Goal: Information Seeking & Learning: Understand process/instructions

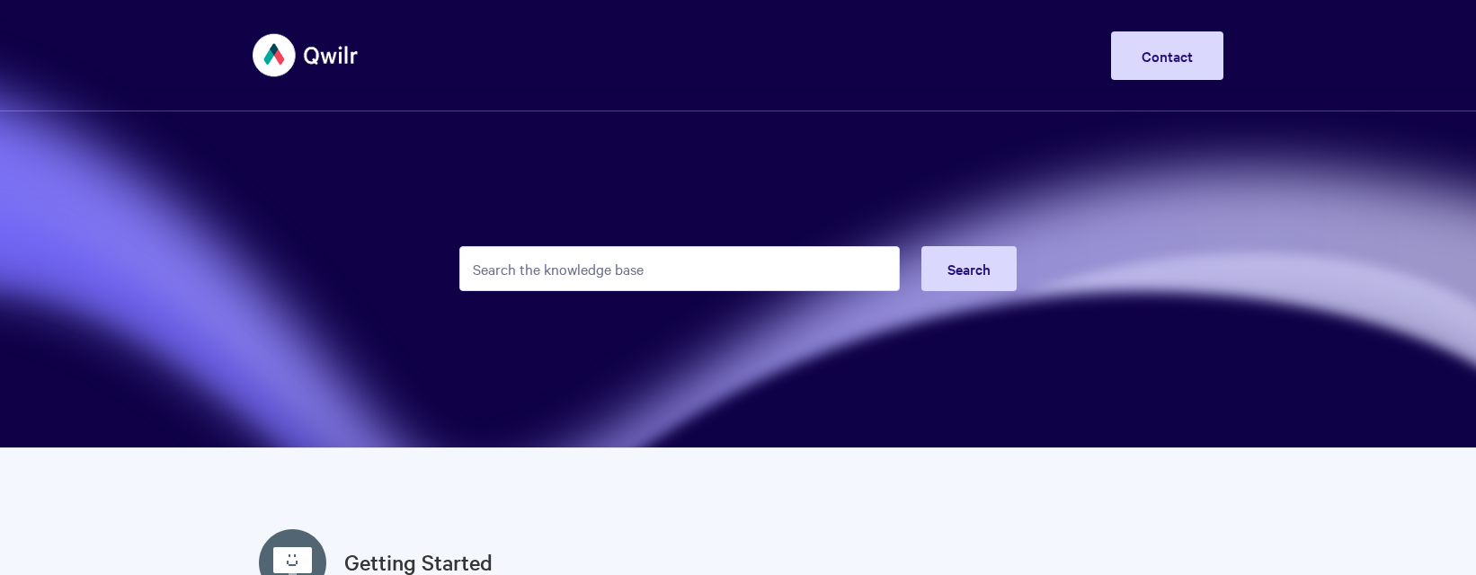
click at [686, 282] on input "Search the knowledge base" at bounding box center [679, 268] width 440 height 45
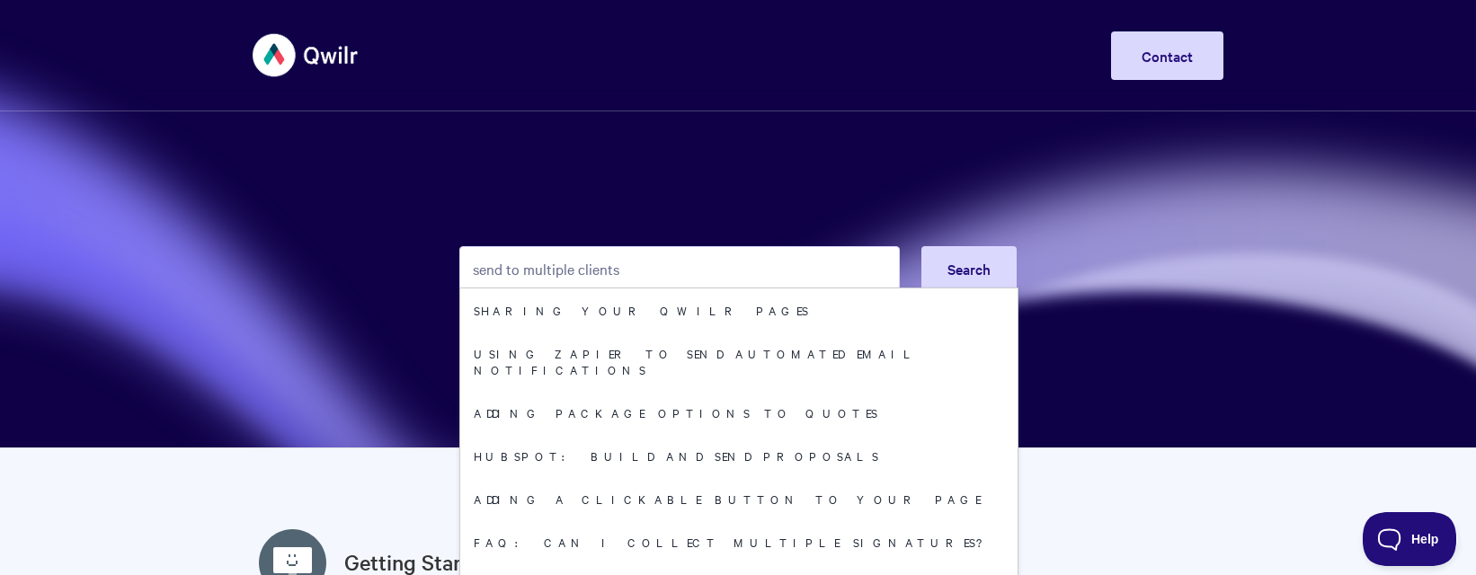
type input "send to multiple clients"
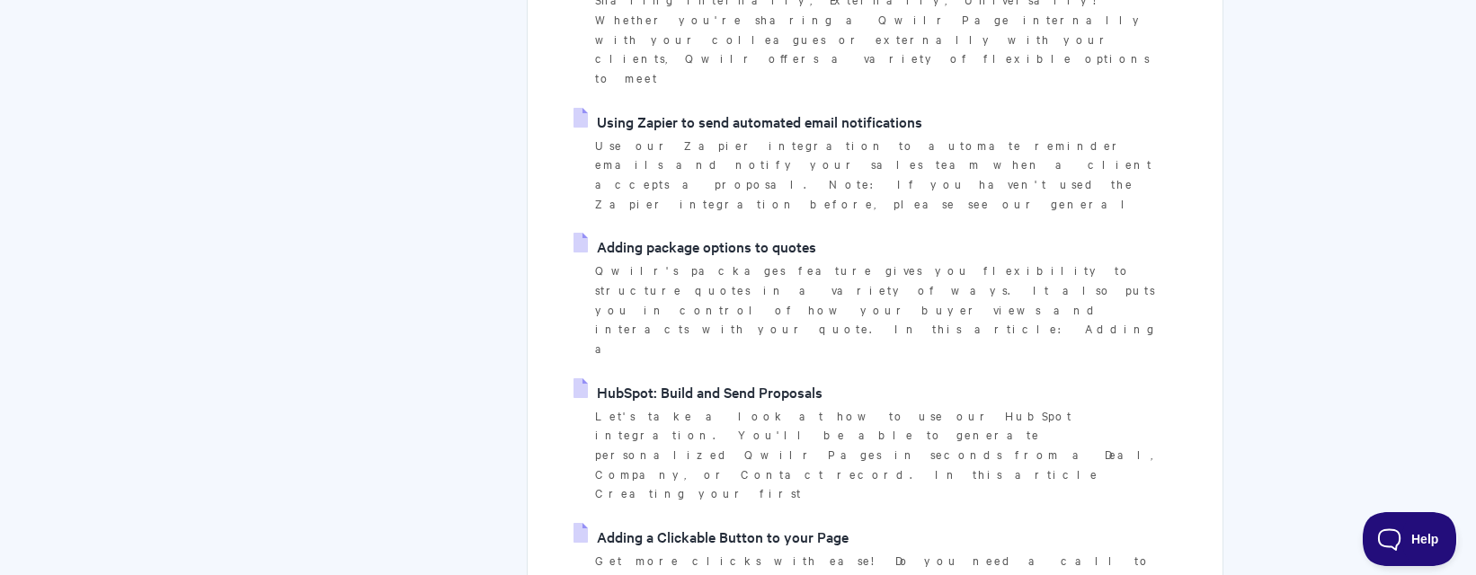
scroll to position [481, 0]
drag, startPoint x: 619, startPoint y: 430, endPoint x: 706, endPoint y: 442, distance: 87.9
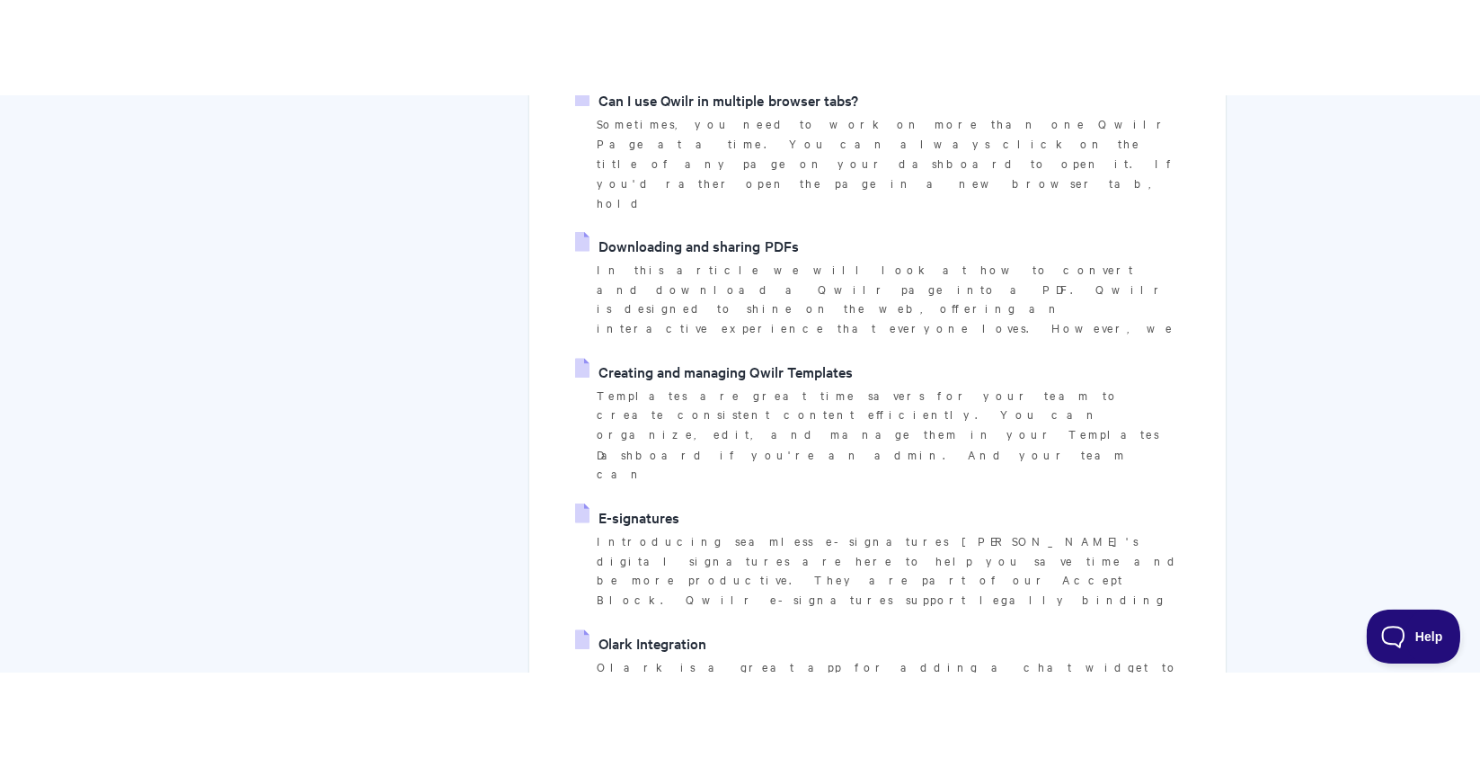
scroll to position [1574, 0]
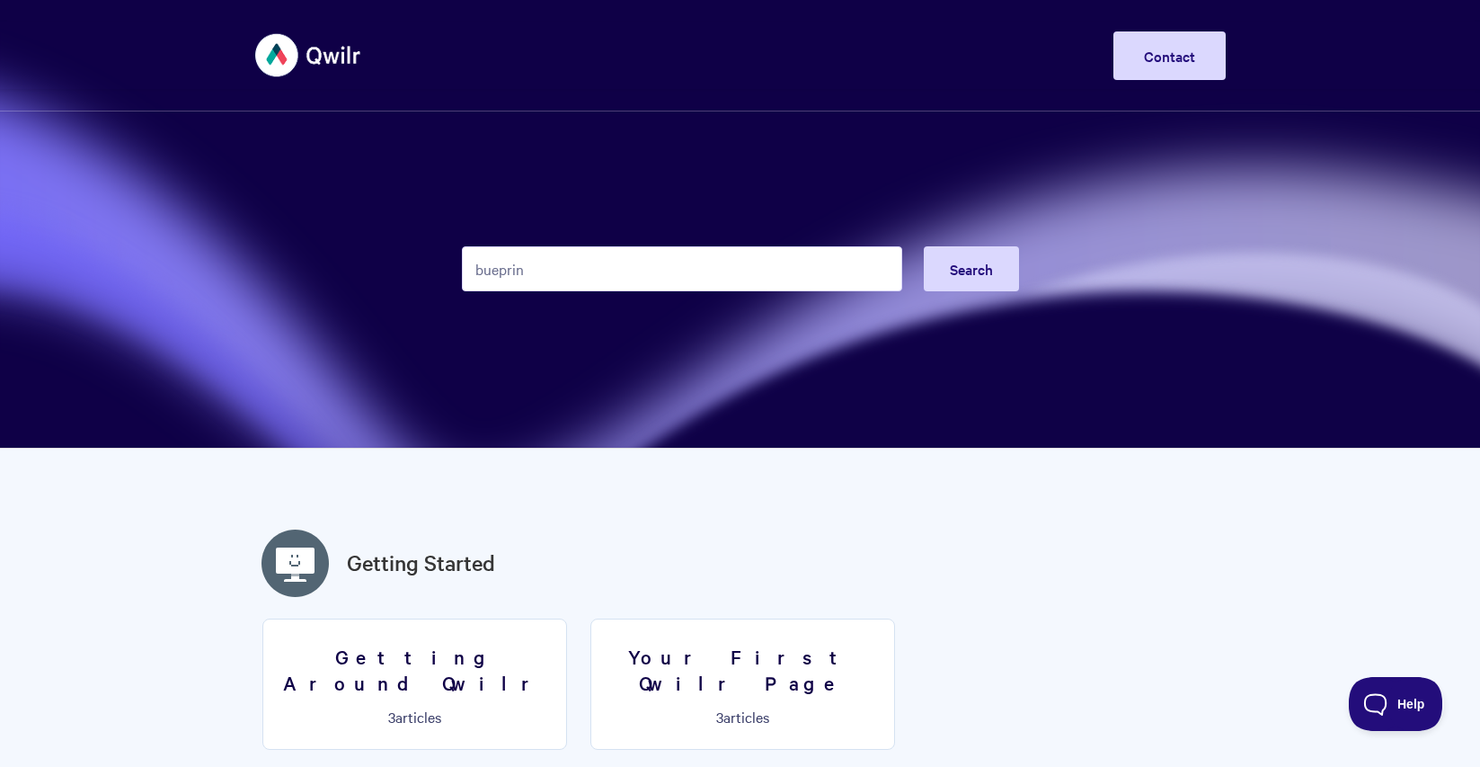
type input "bueprint"
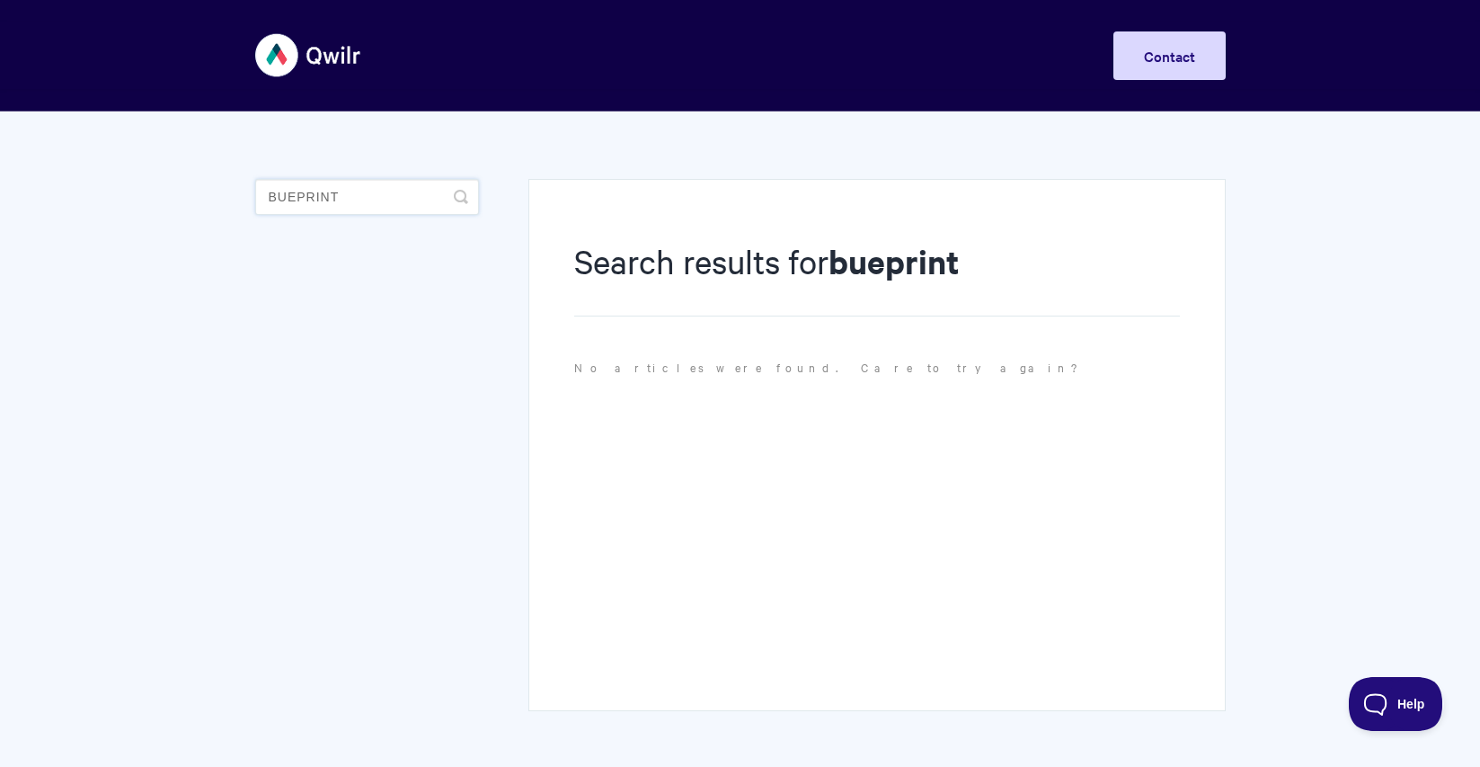
click at [372, 201] on input "bueprint" at bounding box center [367, 197] width 224 height 36
click at [304, 184] on input "bueprint" at bounding box center [367, 197] width 224 height 36
click at [299, 190] on input "bueprint" at bounding box center [367, 197] width 224 height 36
click at [275, 199] on input "bueprint" at bounding box center [367, 197] width 224 height 36
type input "blueprint"
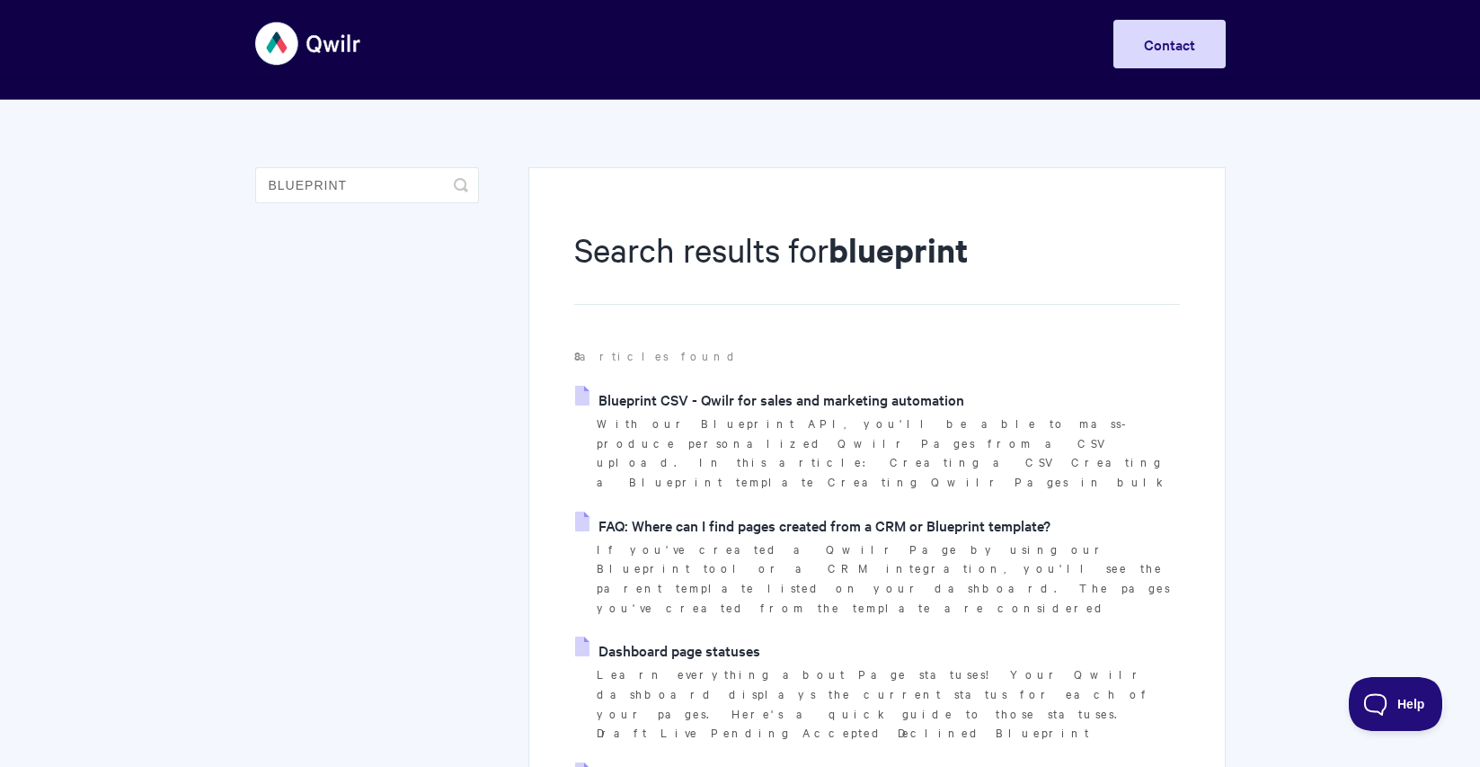
scroll to position [12, 0]
click at [691, 401] on link "Blueprint CSV - Qwilr for sales and marketing automation" at bounding box center [769, 399] width 389 height 27
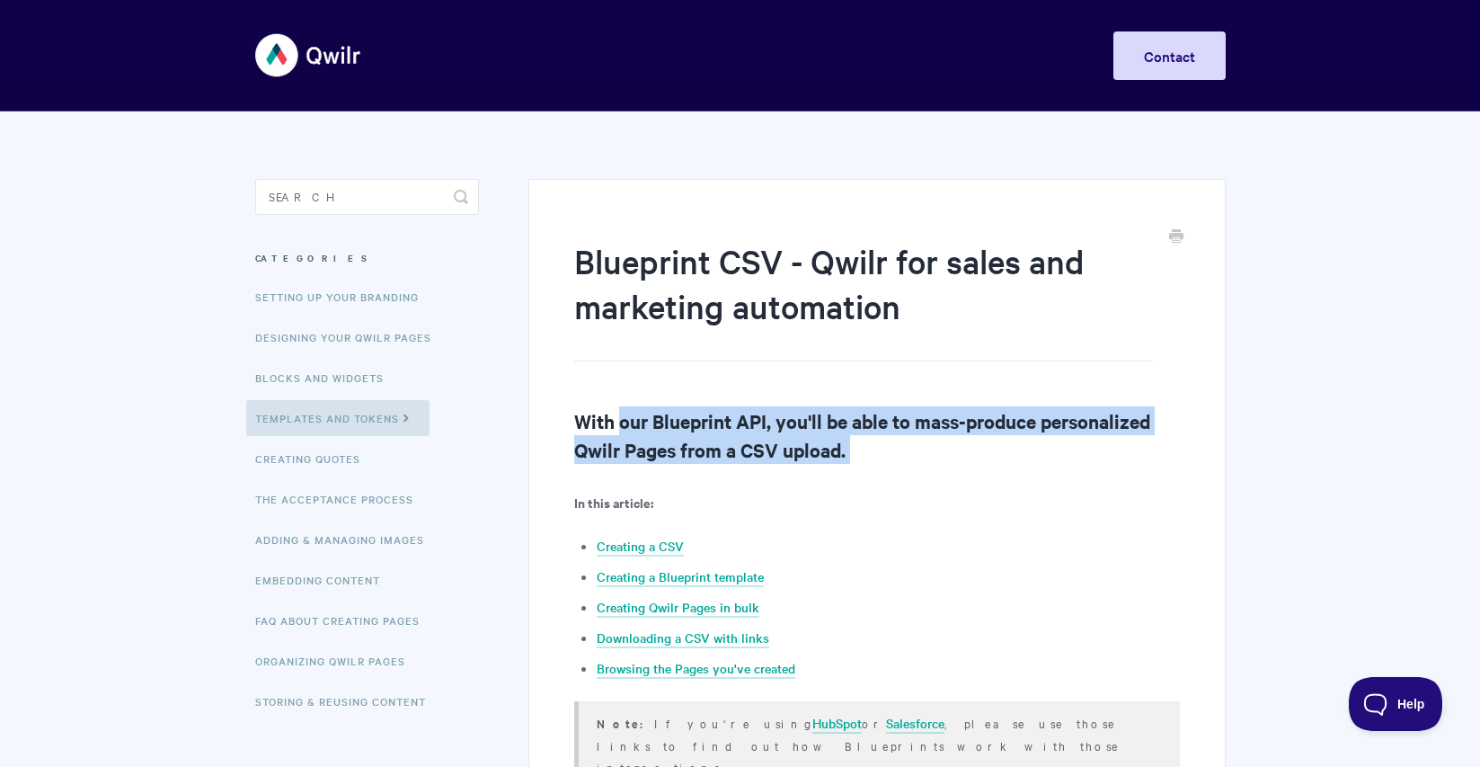
drag, startPoint x: 624, startPoint y: 417, endPoint x: 867, endPoint y: 469, distance: 249.1
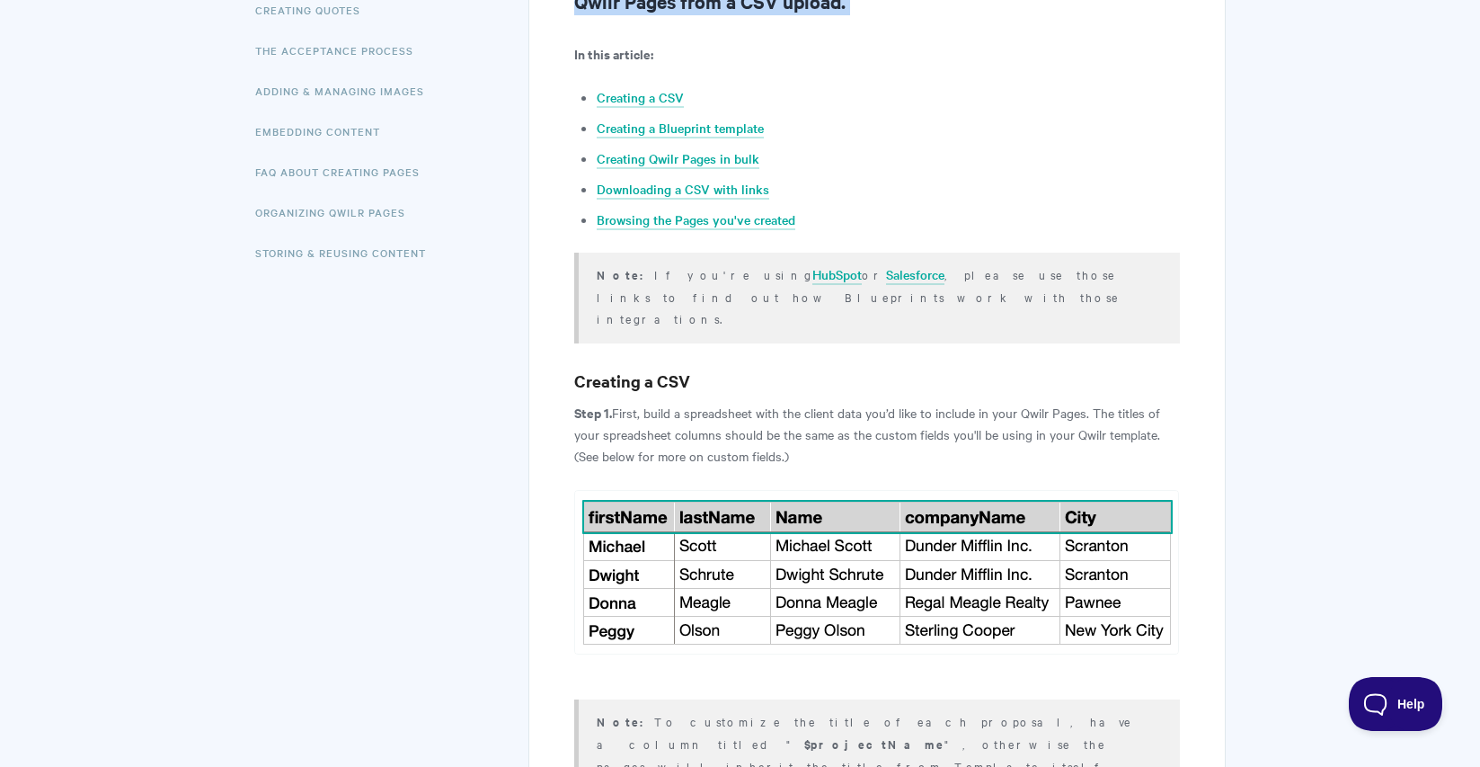
scroll to position [448, 0]
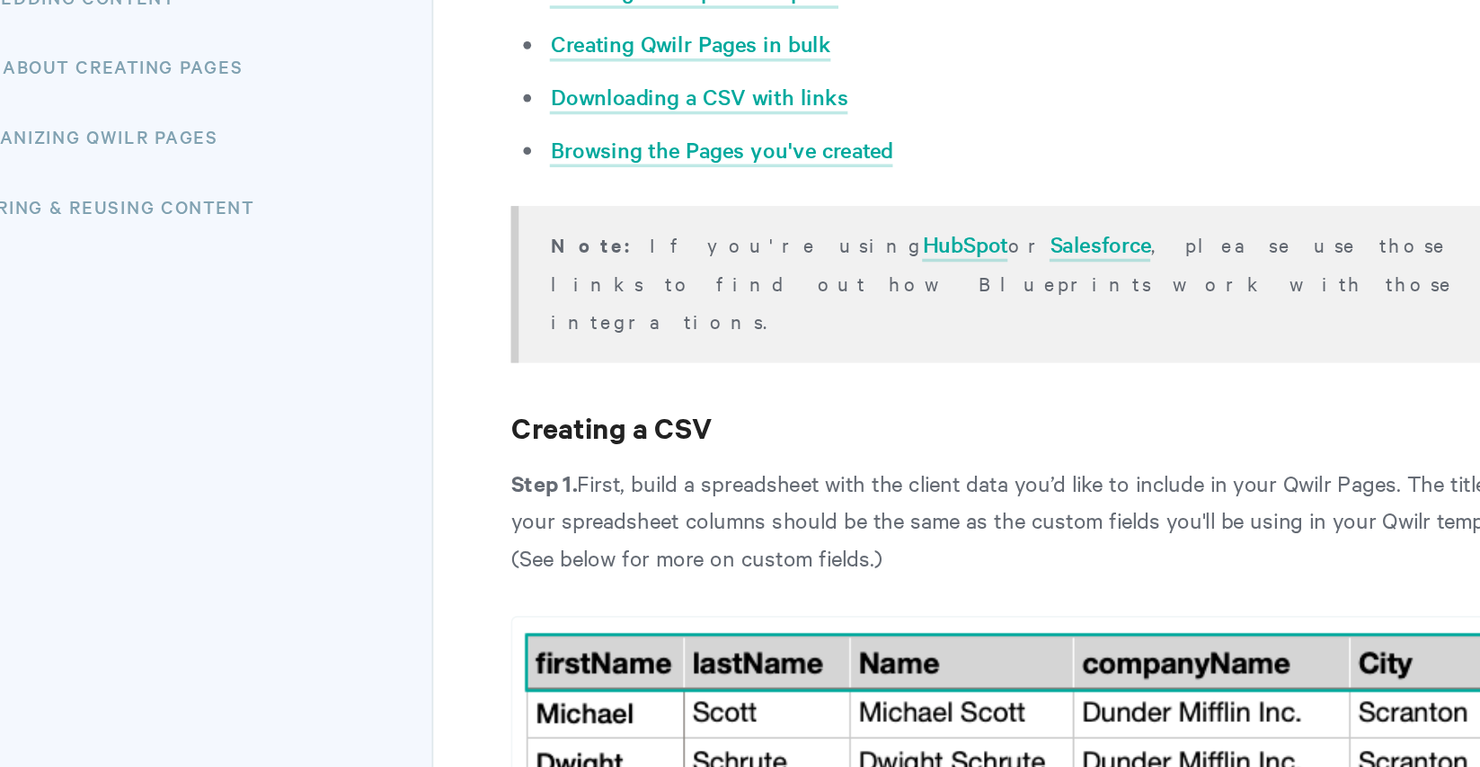
scroll to position [260, 0]
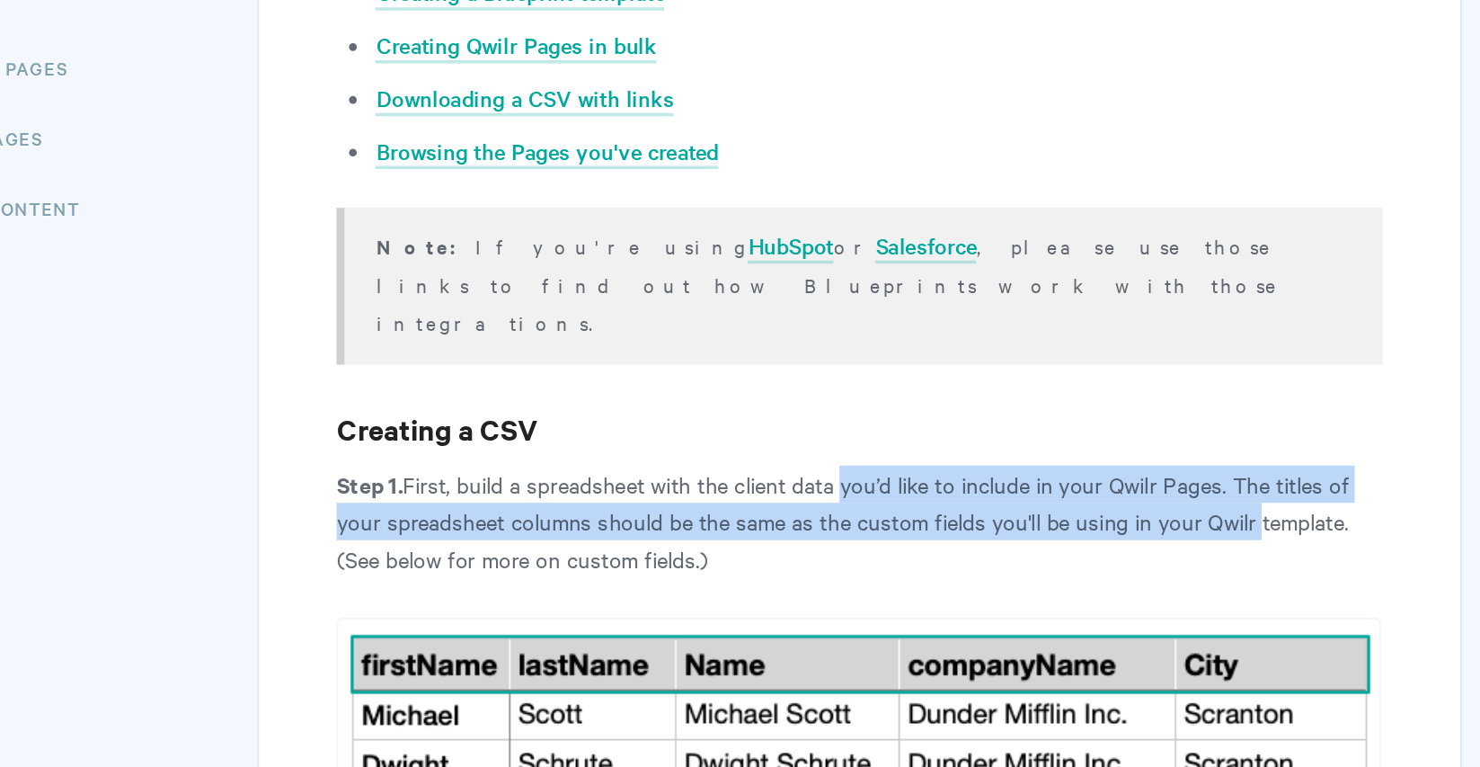
drag, startPoint x: 483, startPoint y: 257, endPoint x: 723, endPoint y: 266, distance: 240.1
click at [723, 590] on p "Step 1. First, build a spreadsheet with the client data you’d like to include i…" at bounding box center [876, 622] width 605 height 65
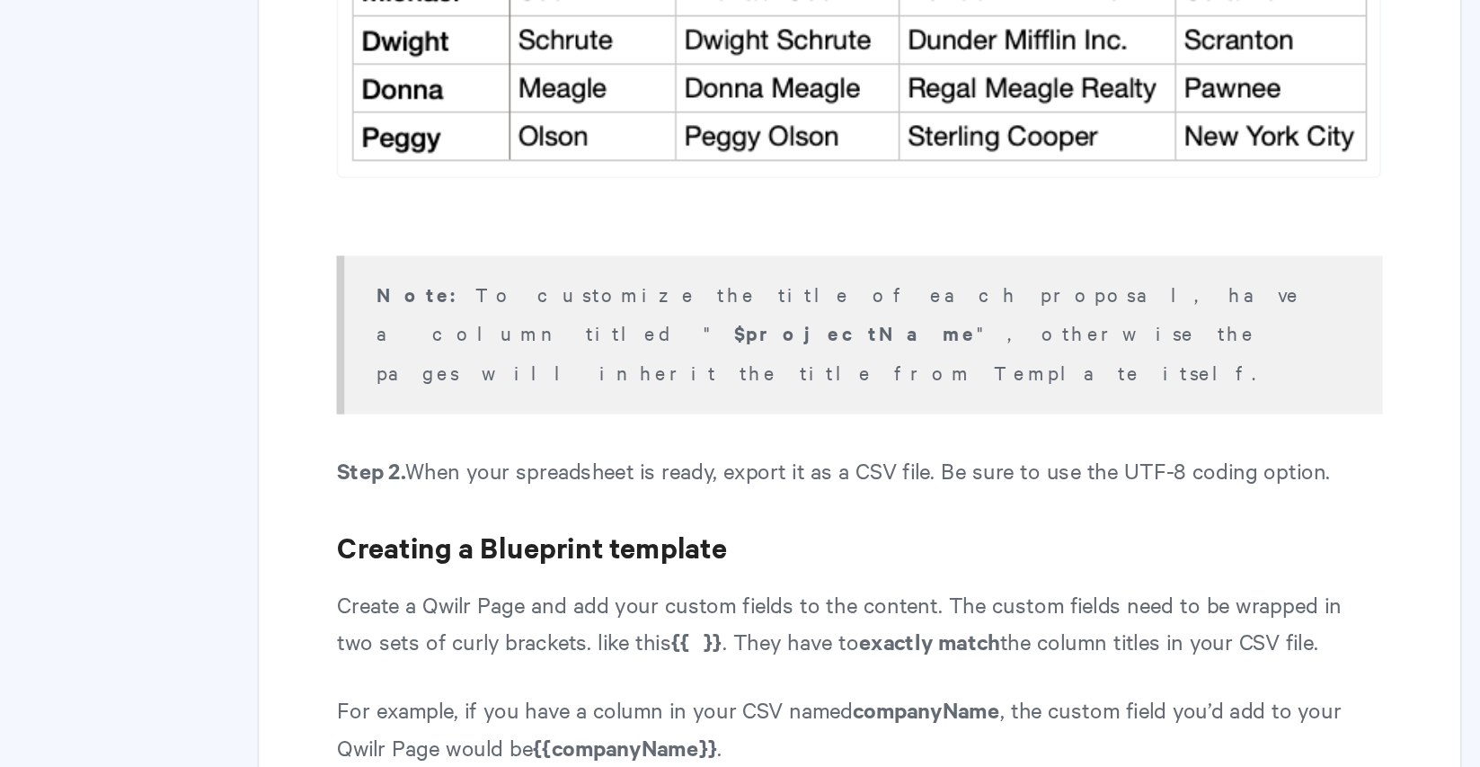
scroll to position [686, 0]
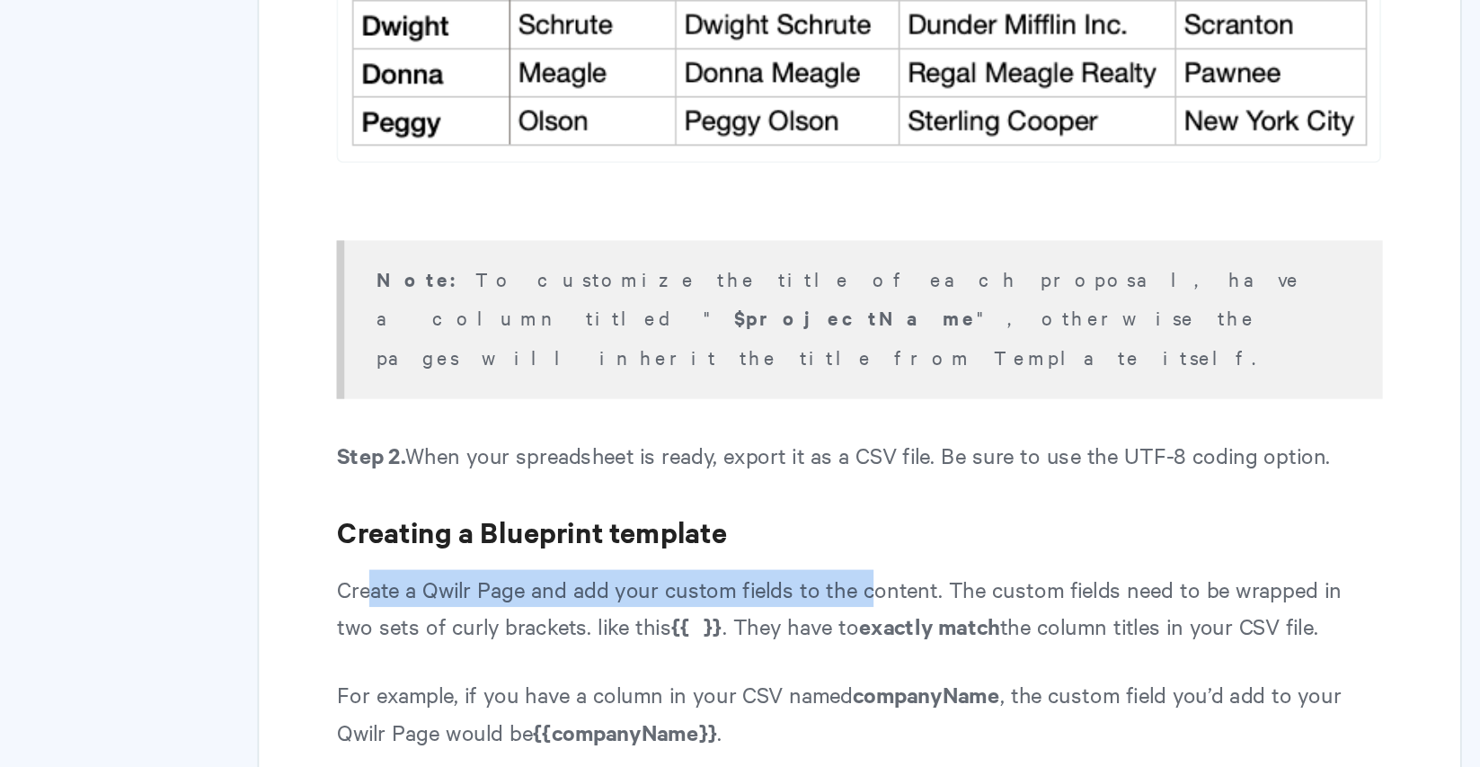
drag, startPoint x: 215, startPoint y: 300, endPoint x: 507, endPoint y: 287, distance: 292.4
click at [574, 652] on p "Create a Qwilr Page and add your custom fields to the content. The custom field…" at bounding box center [876, 673] width 605 height 43
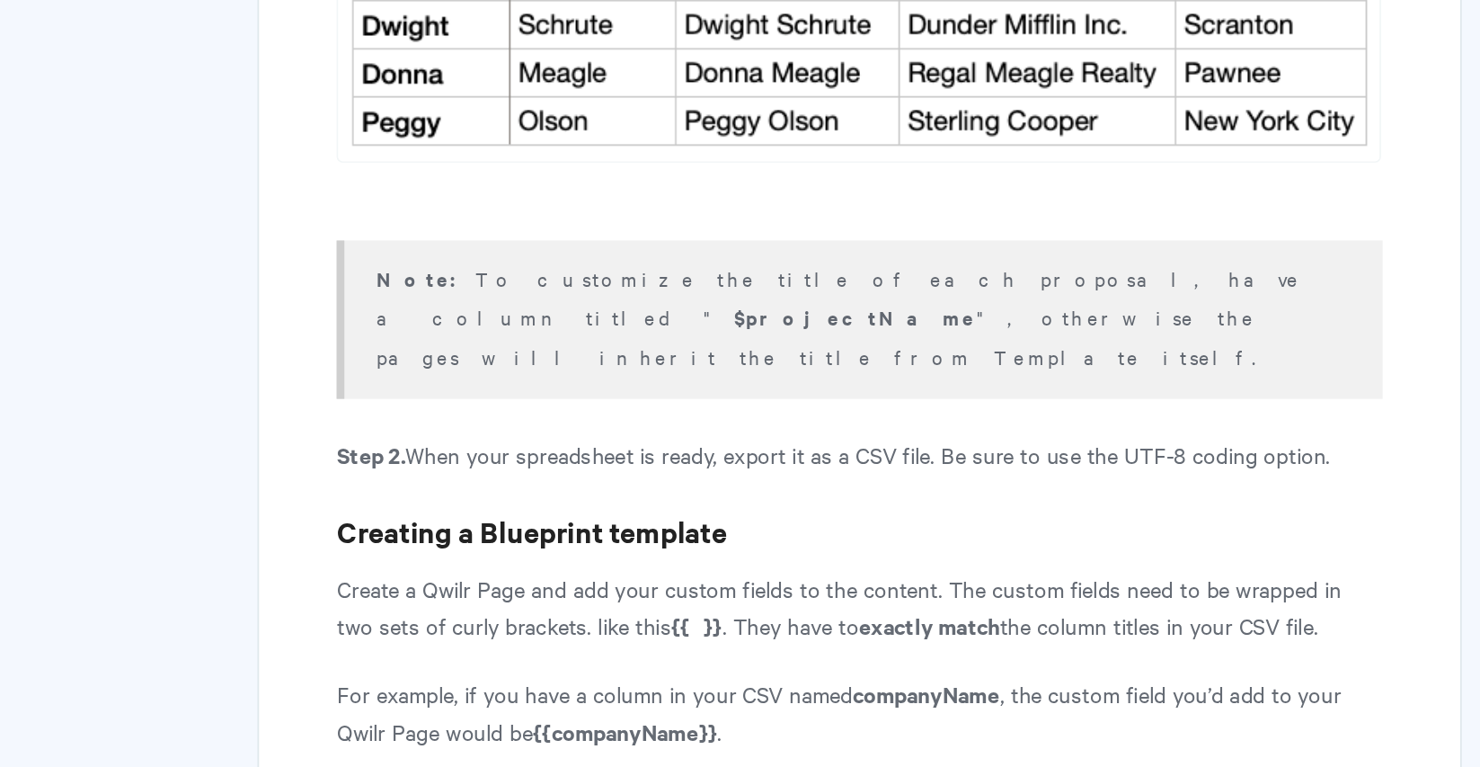
click at [574, 652] on p "Create a Qwilr Page and add your custom fields to the content. The custom field…" at bounding box center [876, 673] width 605 height 43
drag, startPoint x: 437, startPoint y: 288, endPoint x: 541, endPoint y: 288, distance: 104.2
click at [574, 652] on p "Create a Qwilr Page and add your custom fields to the content. The custom field…" at bounding box center [876, 673] width 605 height 43
click at [583, 652] on p "Create a Qwilr Page and add your custom fields to the content. The custom field…" at bounding box center [876, 673] width 605 height 43
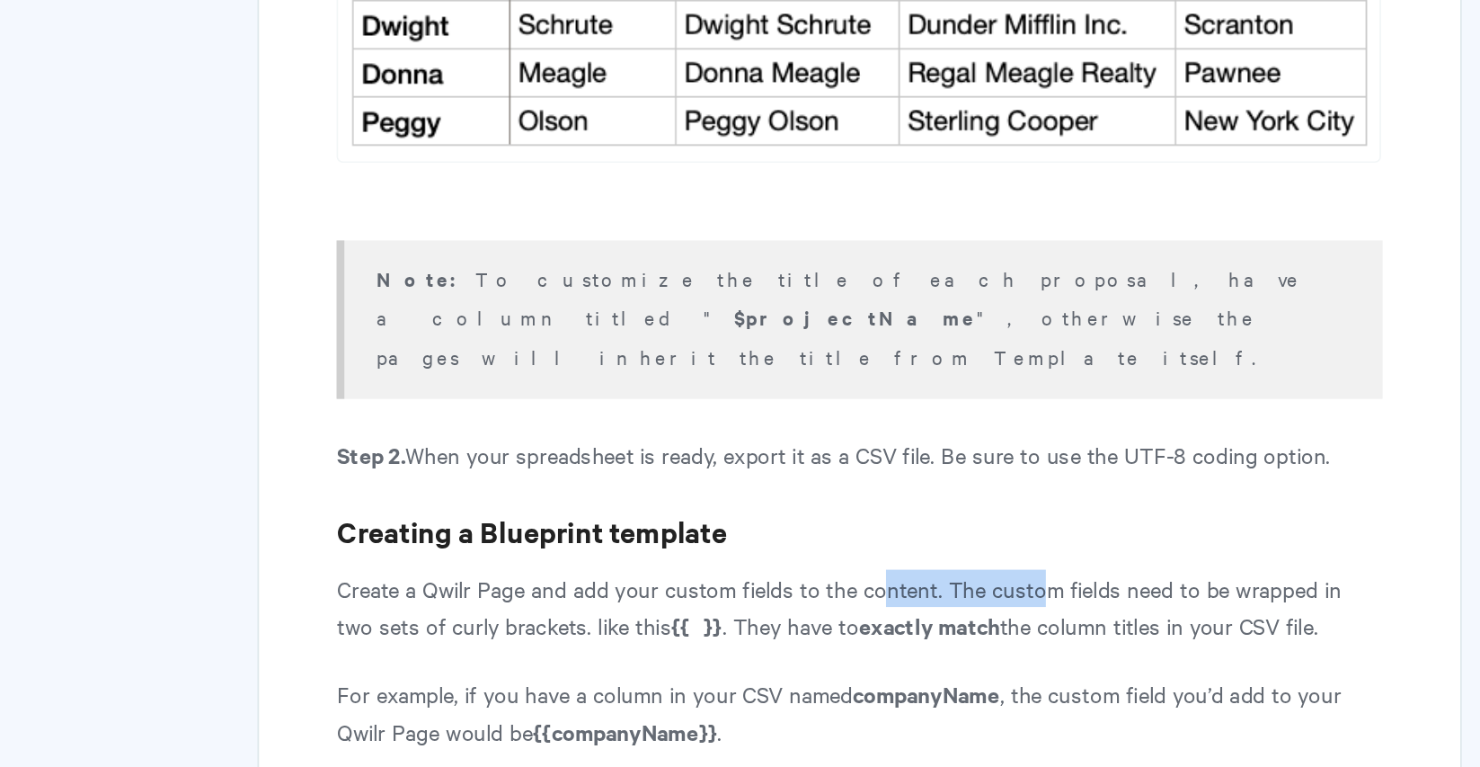
drag, startPoint x: 606, startPoint y: 287, endPoint x: 498, endPoint y: 297, distance: 108.3
click at [574, 652] on p "Create a Qwilr Page and add your custom fields to the content. The custom field…" at bounding box center [876, 673] width 605 height 43
drag, startPoint x: 376, startPoint y: 317, endPoint x: 366, endPoint y: 317, distance: 9.9
click at [767, 675] on strong "{{ }}" at bounding box center [782, 684] width 30 height 19
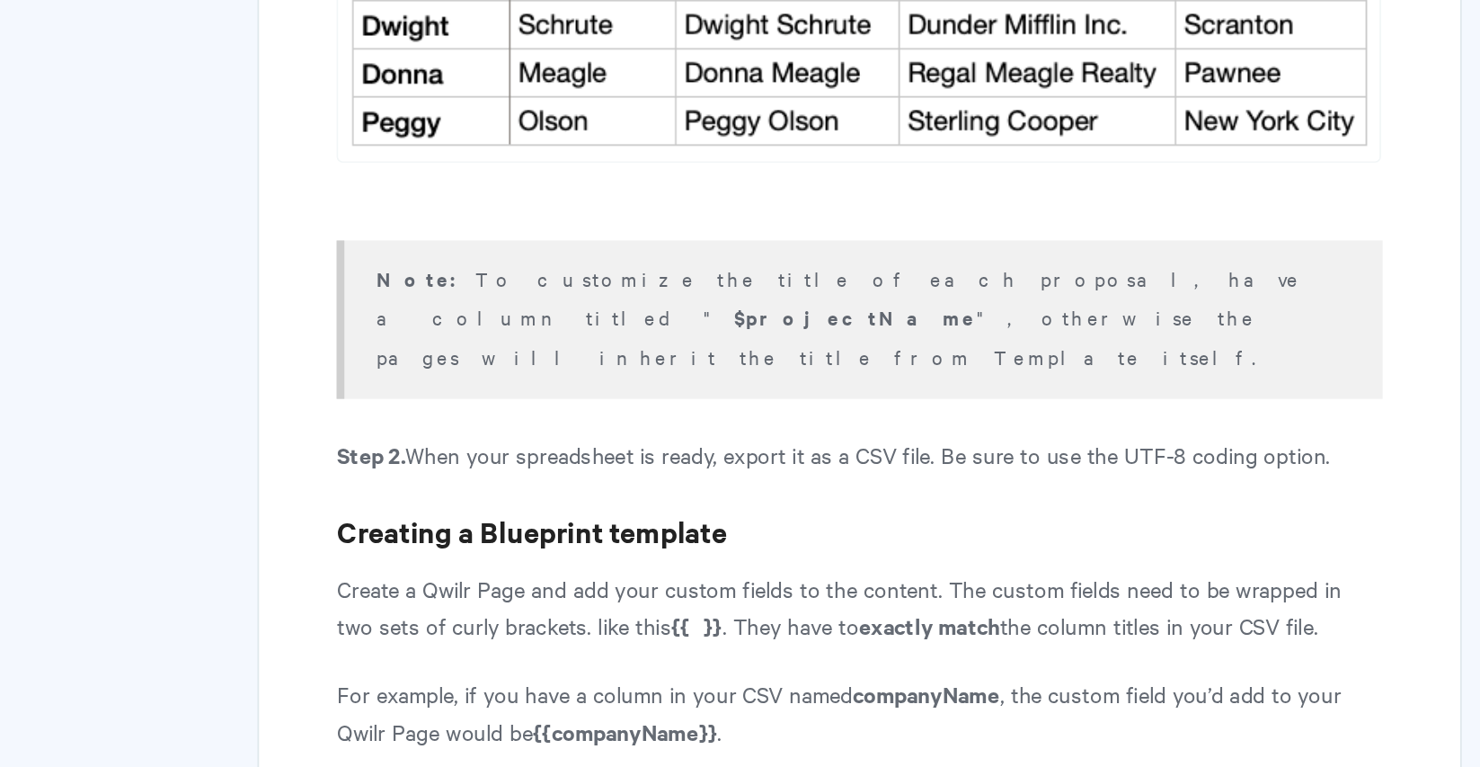
drag, startPoint x: 395, startPoint y: 316, endPoint x: 364, endPoint y: 316, distance: 31.5
click at [574, 652] on p "Create a Qwilr Page and add your custom fields to the content. The custom field…" at bounding box center [876, 673] width 605 height 43
copy p "Create a Qwilr Page and add your custom fields to the content. The custom field…"
click at [574, 652] on p "Create a Qwilr Page and add your custom fields to the content. The custom field…" at bounding box center [876, 673] width 605 height 43
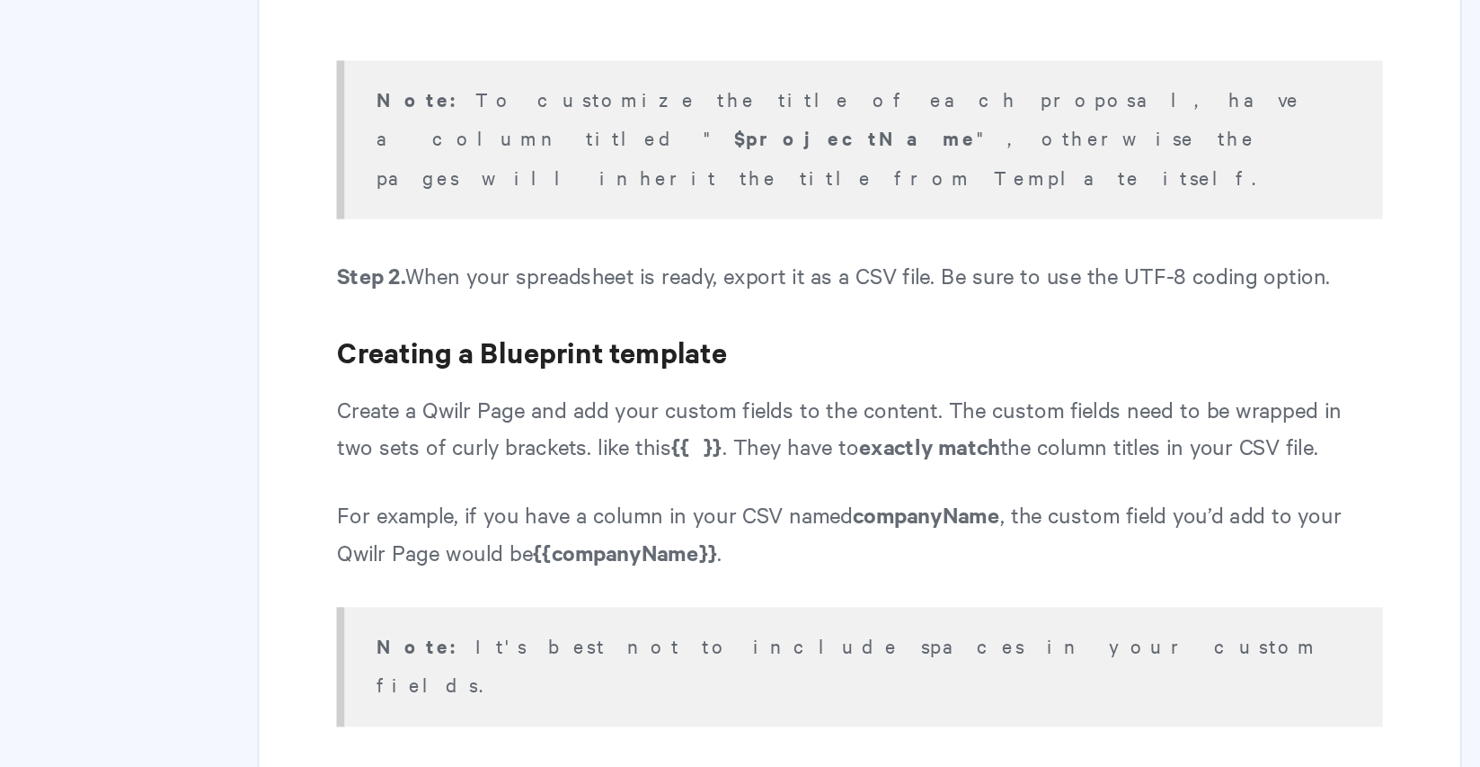
scroll to position [790, 0]
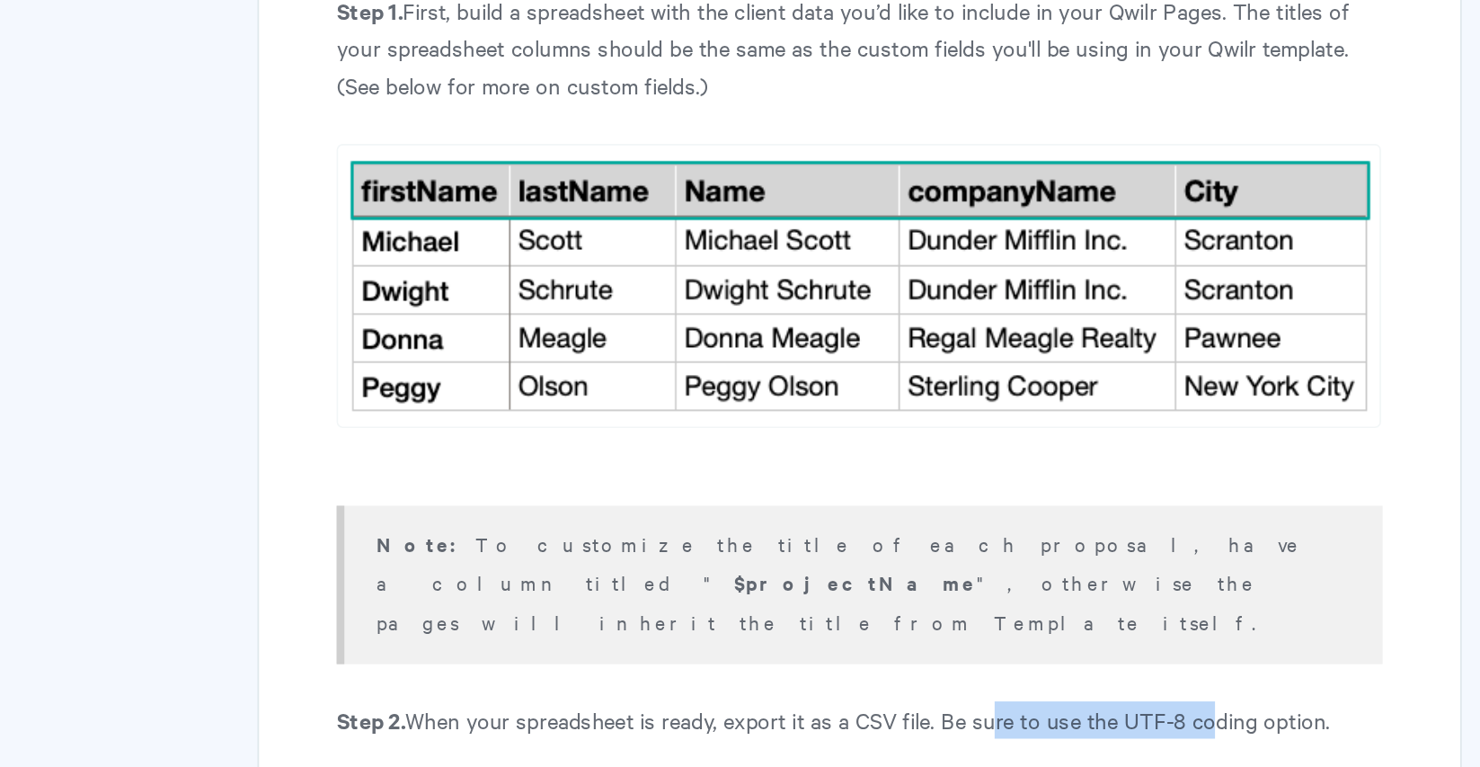
drag, startPoint x: 572, startPoint y: 371, endPoint x: 693, endPoint y: 376, distance: 121.4
click at [693, 471] on p "Step 2. When your spreadsheet is ready, export it as a CSV file. Be sure to use…" at bounding box center [876, 482] width 605 height 22
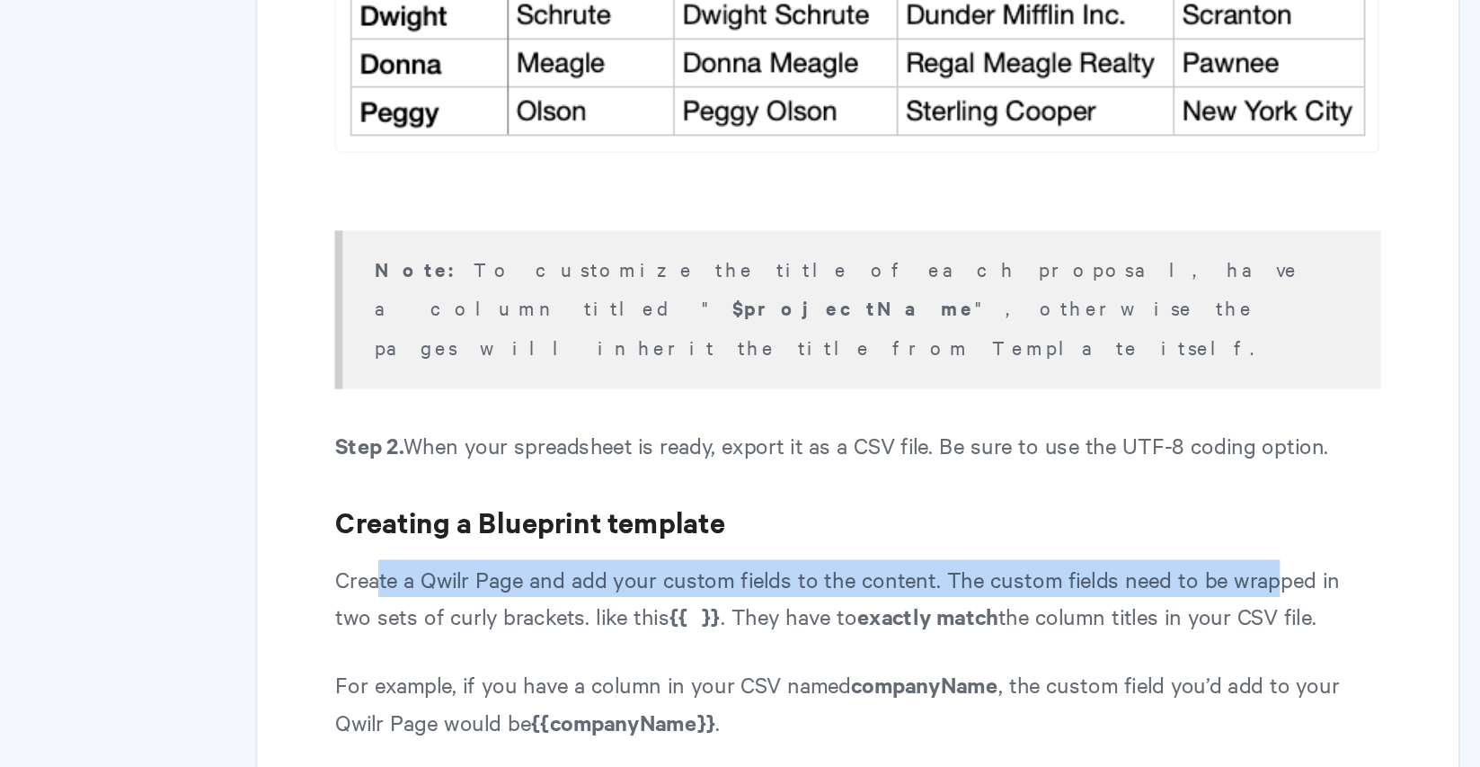
drag, startPoint x: 217, startPoint y: 288, endPoint x: 738, endPoint y: 279, distance: 520.4
click at [738, 548] on p "Create a Qwilr Page and add your custom fields to the content. The custom field…" at bounding box center [876, 569] width 605 height 43
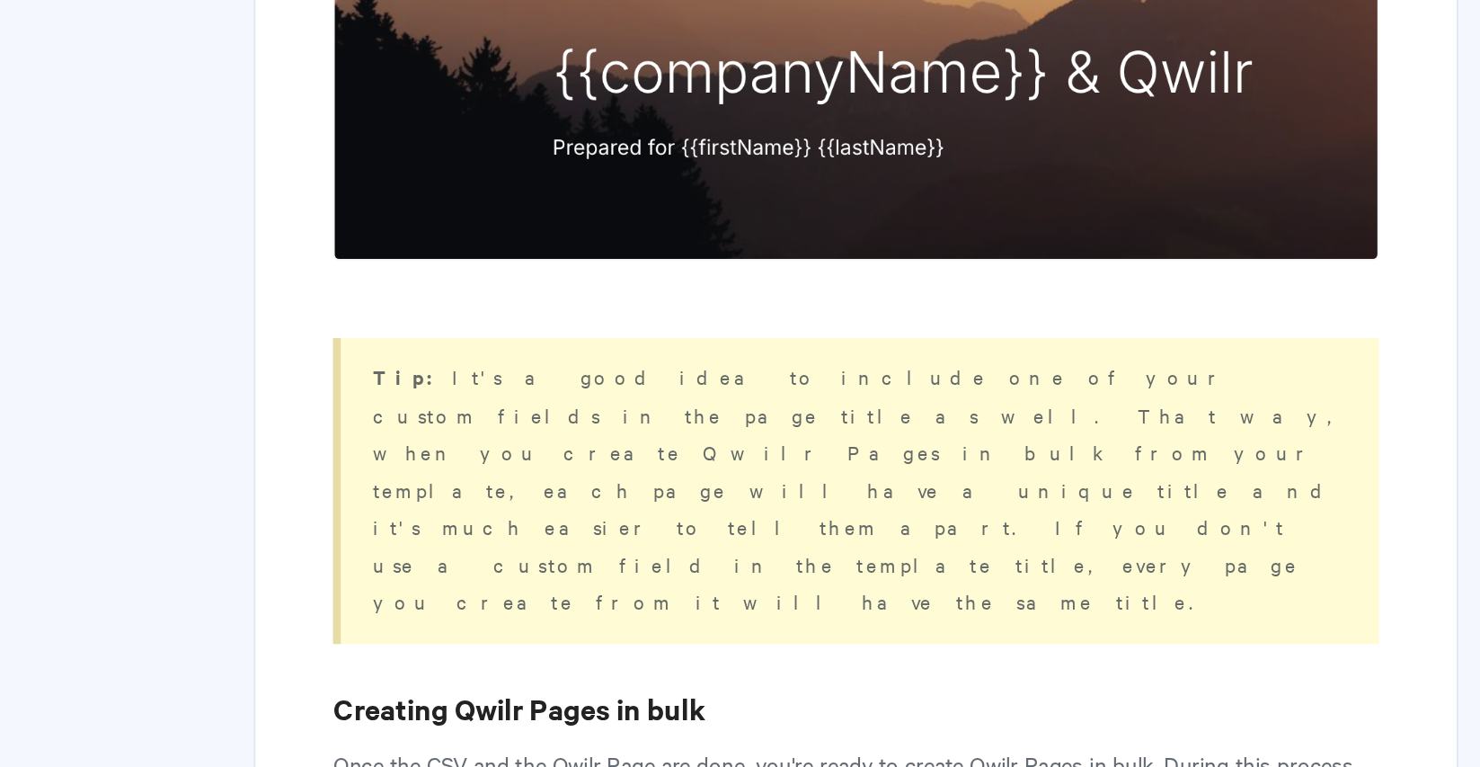
scroll to position [1343, 0]
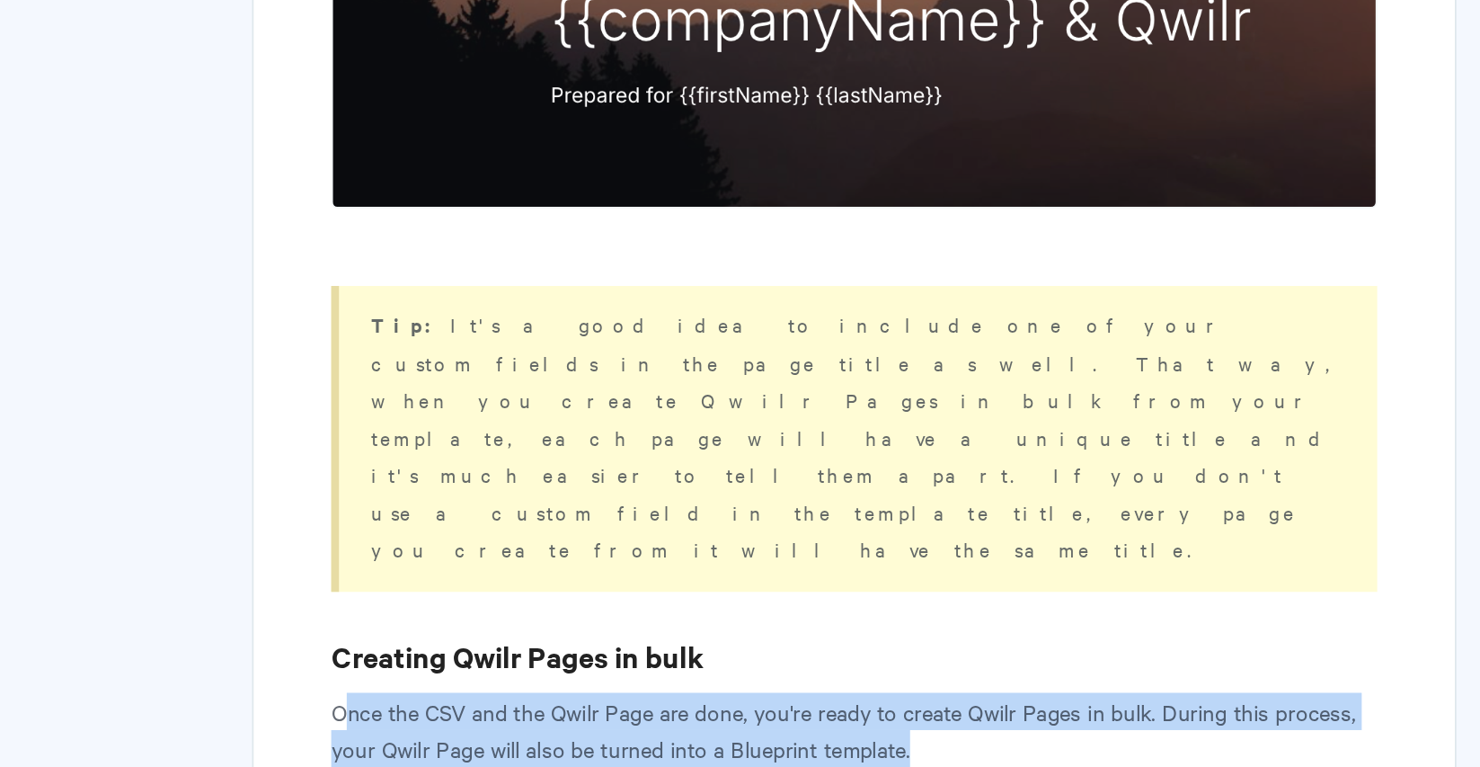
drag, startPoint x: 200, startPoint y: 255, endPoint x: 561, endPoint y: 274, distance: 361.8
click at [574, 723] on p "Once the CSV and the Qwilr Page are done, you're ready to create Qwilr Pages in…" at bounding box center [876, 744] width 605 height 43
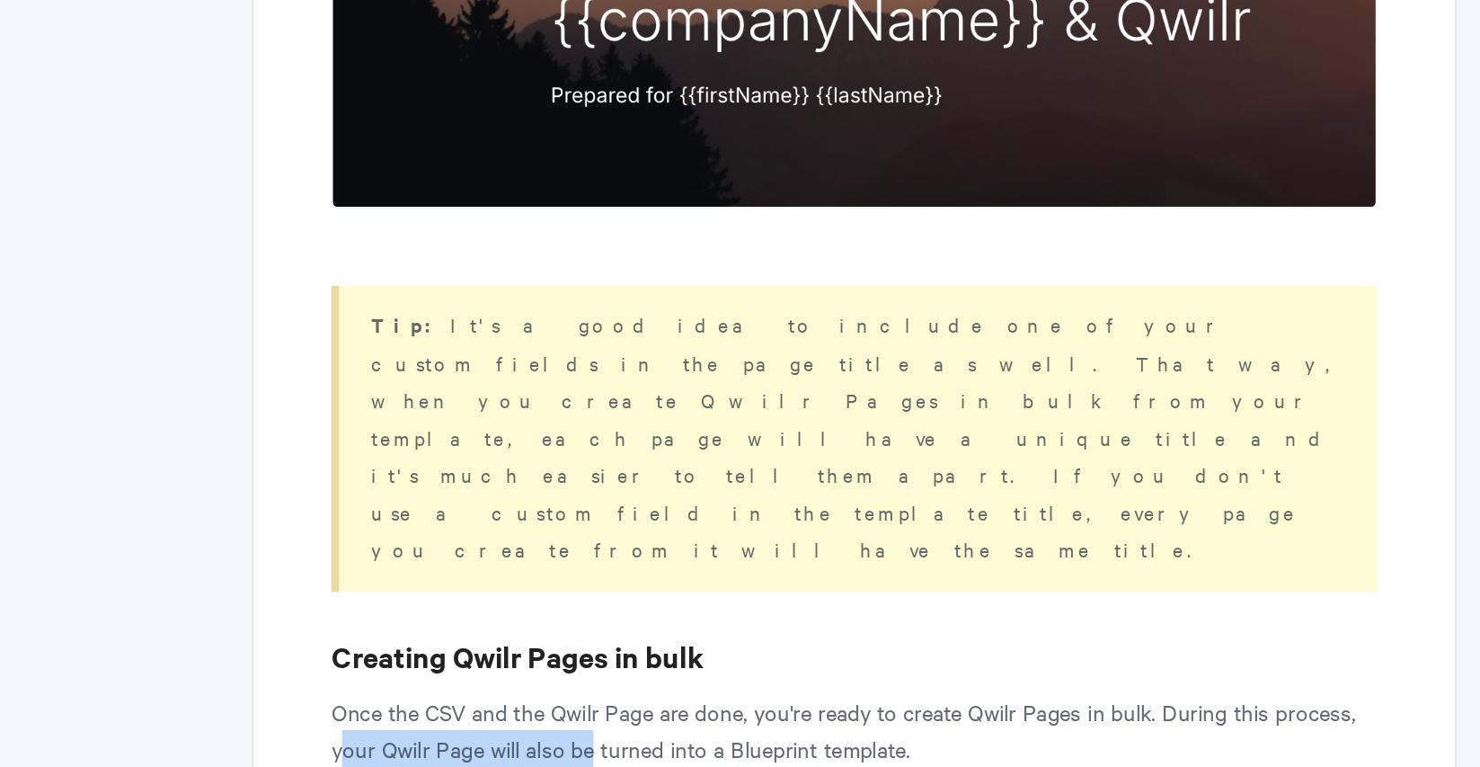
drag, startPoint x: 195, startPoint y: 280, endPoint x: 342, endPoint y: 281, distance: 147.4
click at [574, 723] on p "Once the CSV and the Qwilr Page are done, you're ready to create Qwilr Pages in…" at bounding box center [876, 744] width 605 height 43
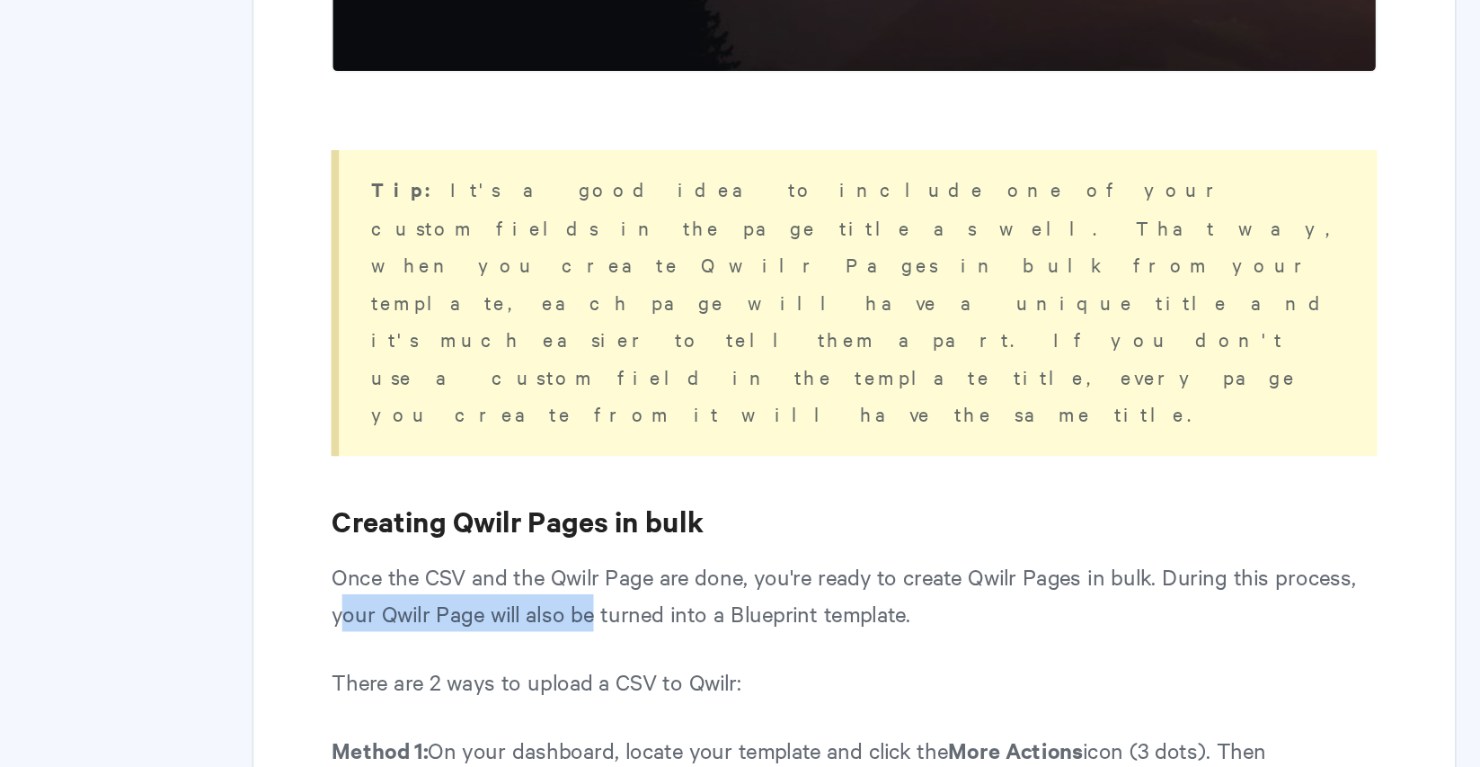
scroll to position [1441, 0]
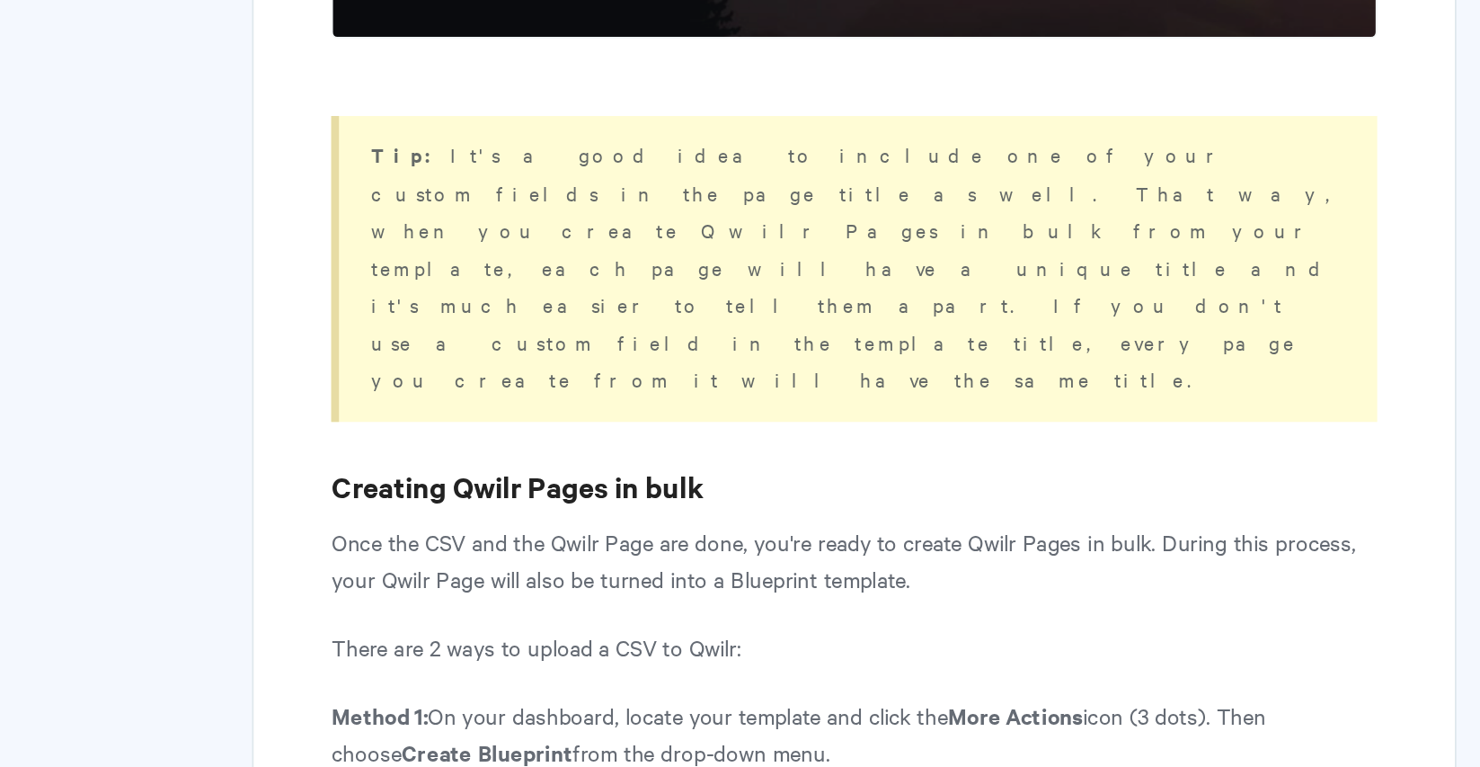
drag, startPoint x: 288, startPoint y: 223, endPoint x: 429, endPoint y: 228, distance: 140.3
click at [574, 687] on p "There are 2 ways to upload a CSV to Qwilr:" at bounding box center [876, 698] width 605 height 22
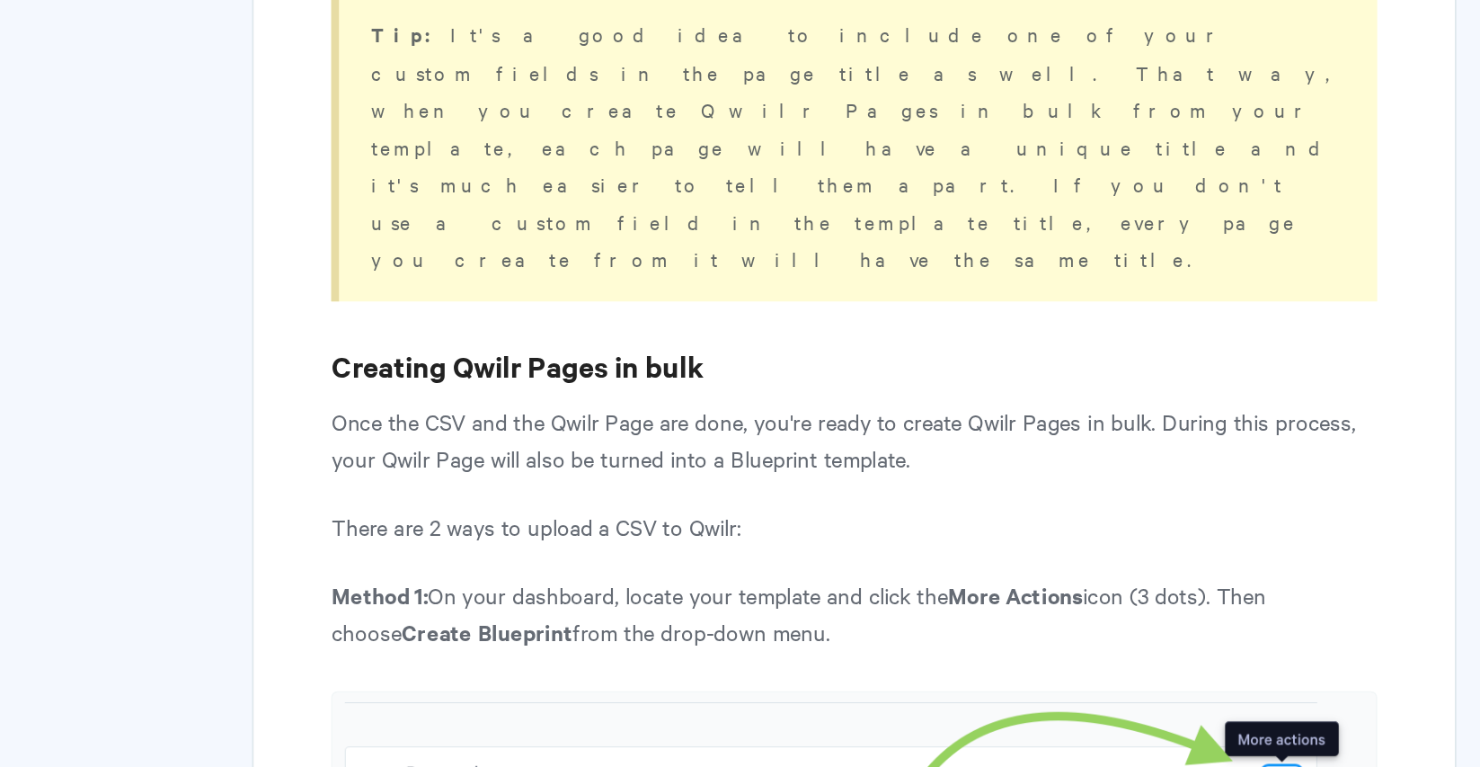
scroll to position [1519, 0]
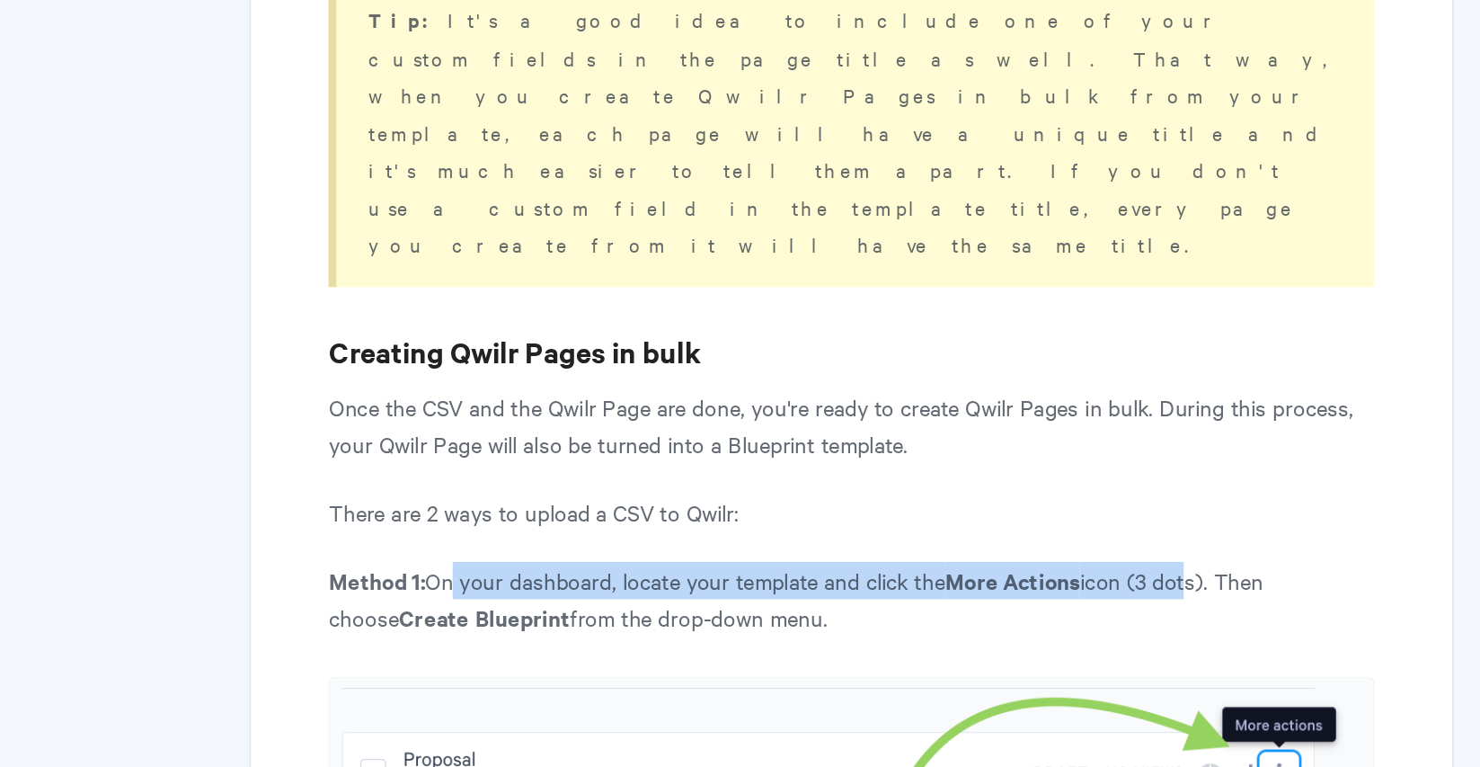
drag, startPoint x: 259, startPoint y: 181, endPoint x: 694, endPoint y: 182, distance: 435.0
click at [694, 648] on p "Method 1: On your dashboard, locate your template and click the More Actions ic…" at bounding box center [876, 669] width 605 height 43
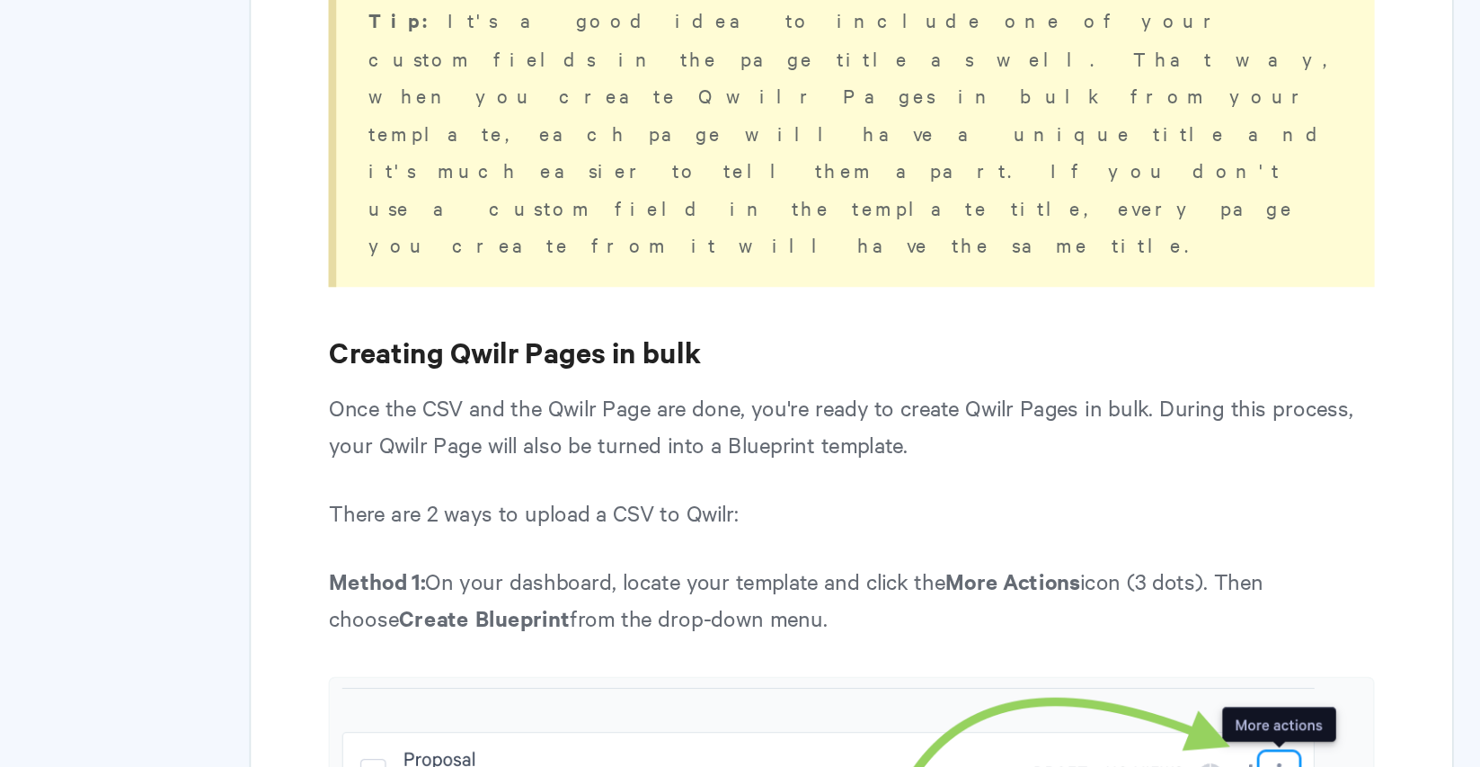
click at [615, 670] on strong "Create" at bounding box center [635, 679] width 40 height 19
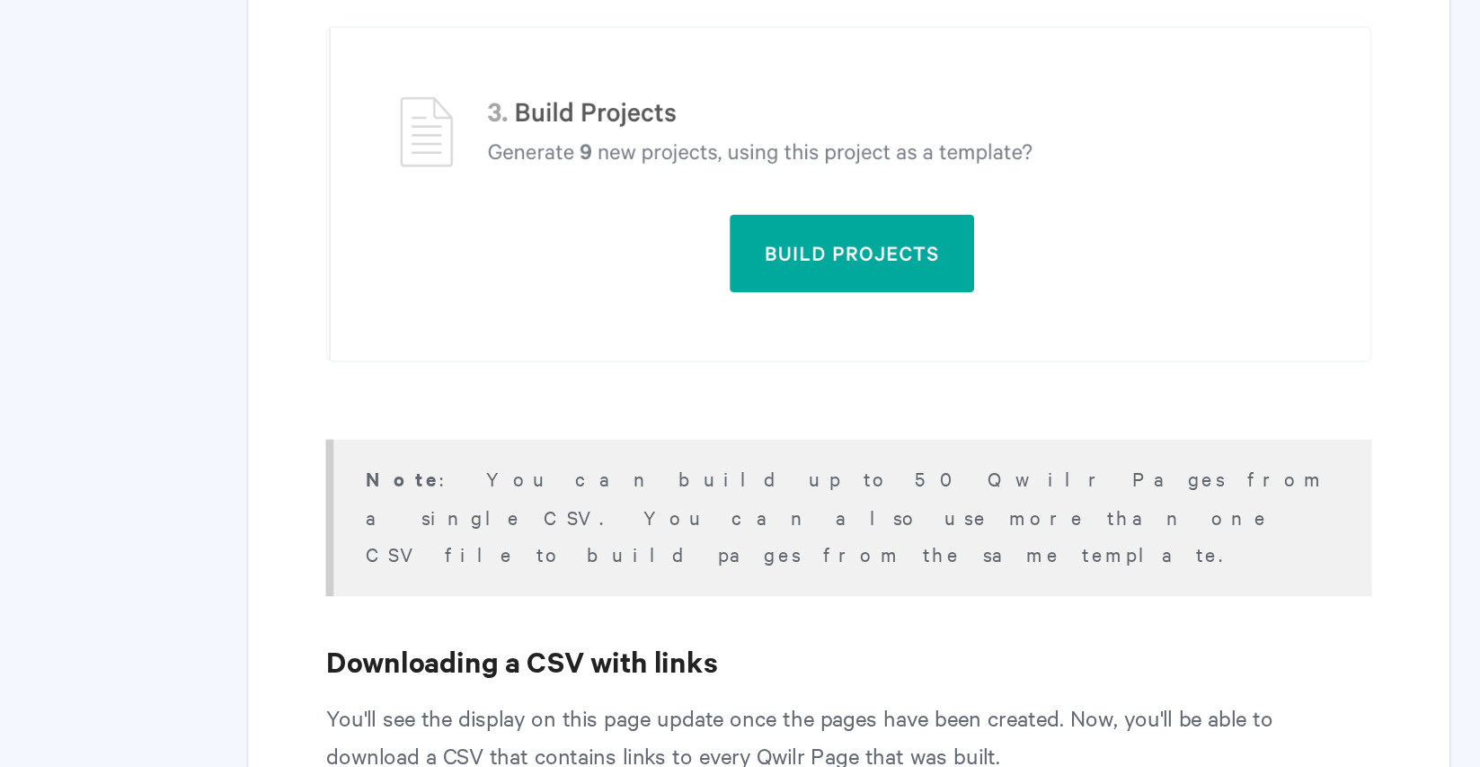
scroll to position [4521, 0]
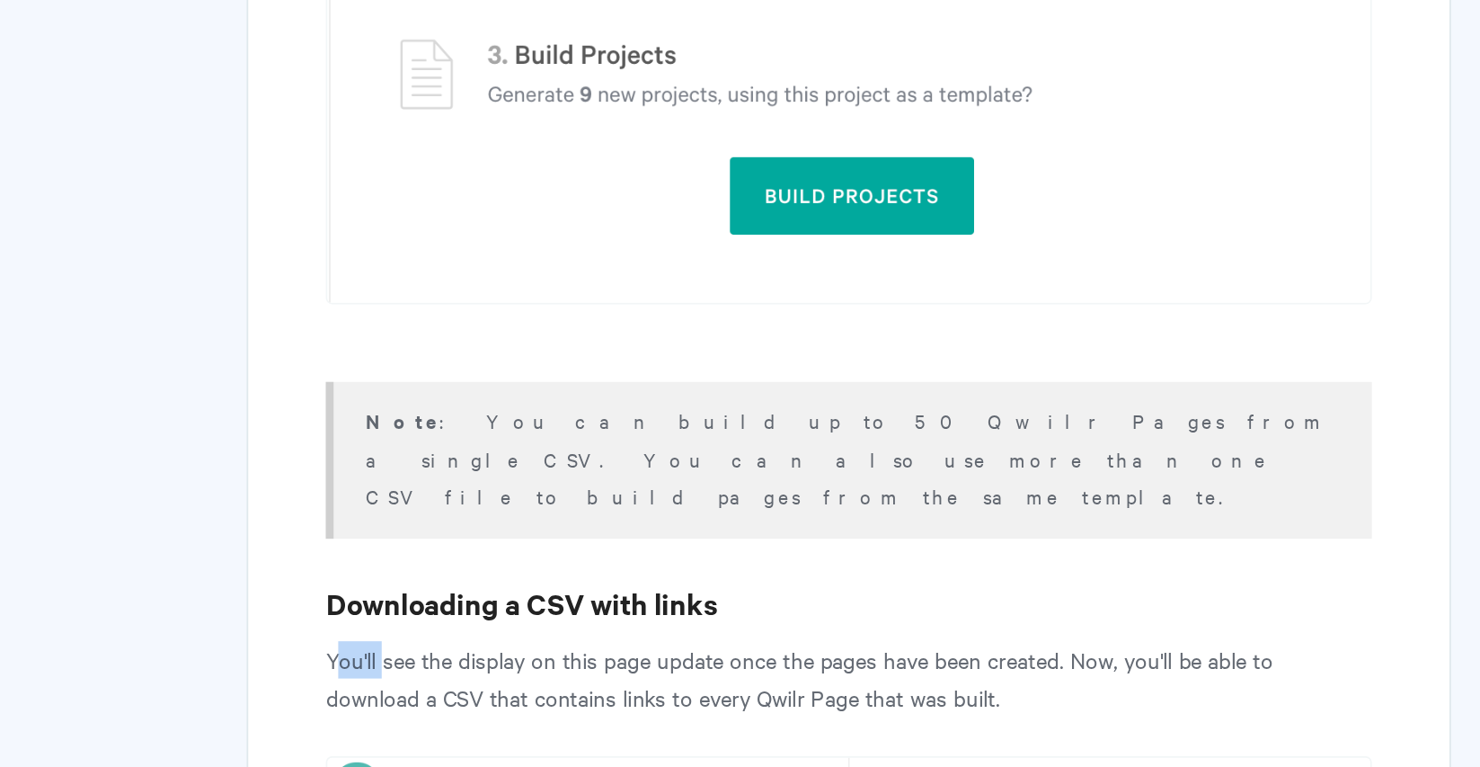
drag, startPoint x: 194, startPoint y: 202, endPoint x: 221, endPoint y: 202, distance: 27.0
click at [574, 694] on p "You'll see the display on this page update once the pages have been created. No…" at bounding box center [876, 715] width 605 height 43
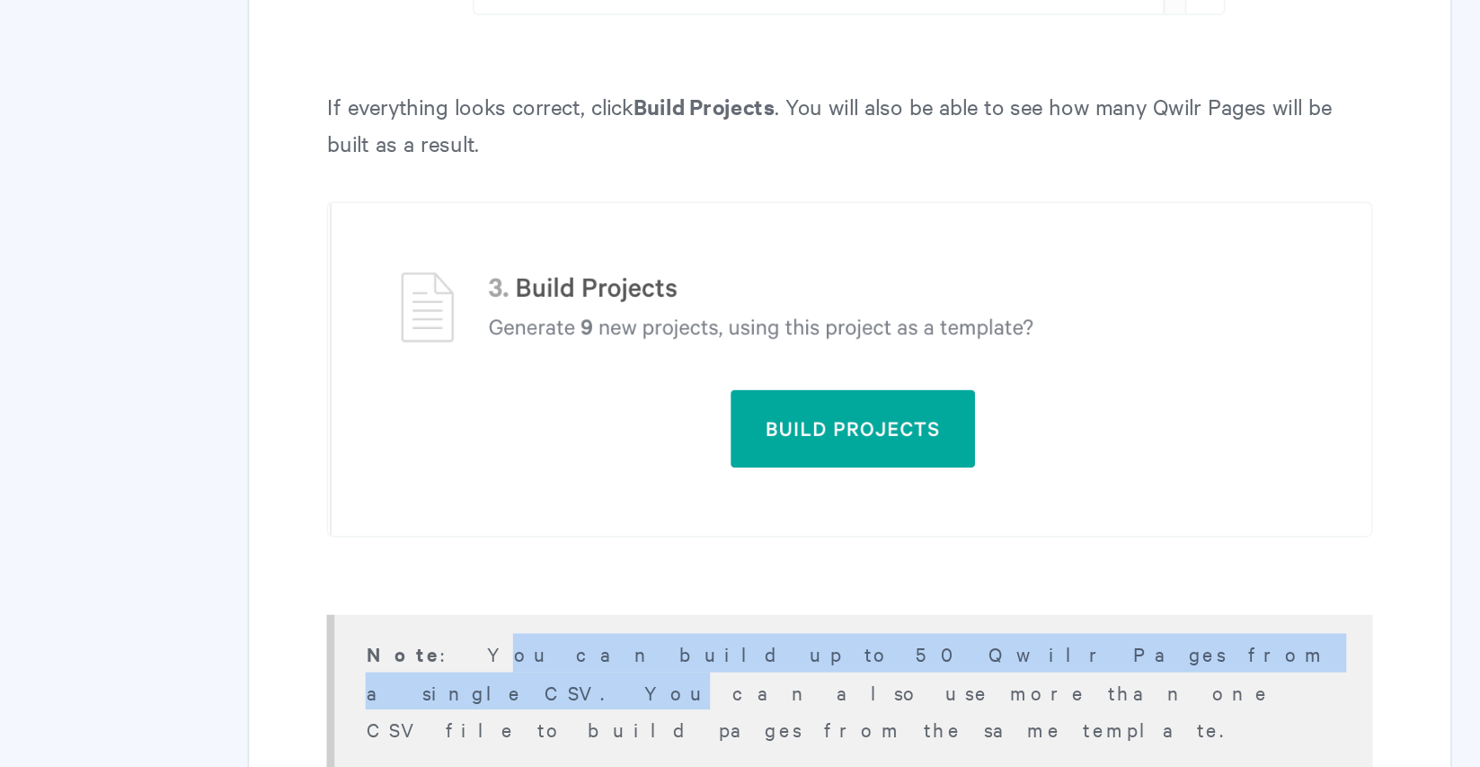
drag, startPoint x: 247, startPoint y: 219, endPoint x: 526, endPoint y: 217, distance: 278.6
click at [597, 554] on p "Note : You can build up to 50 Qwilr Pages from a single CSV. You can also use m…" at bounding box center [877, 587] width 560 height 66
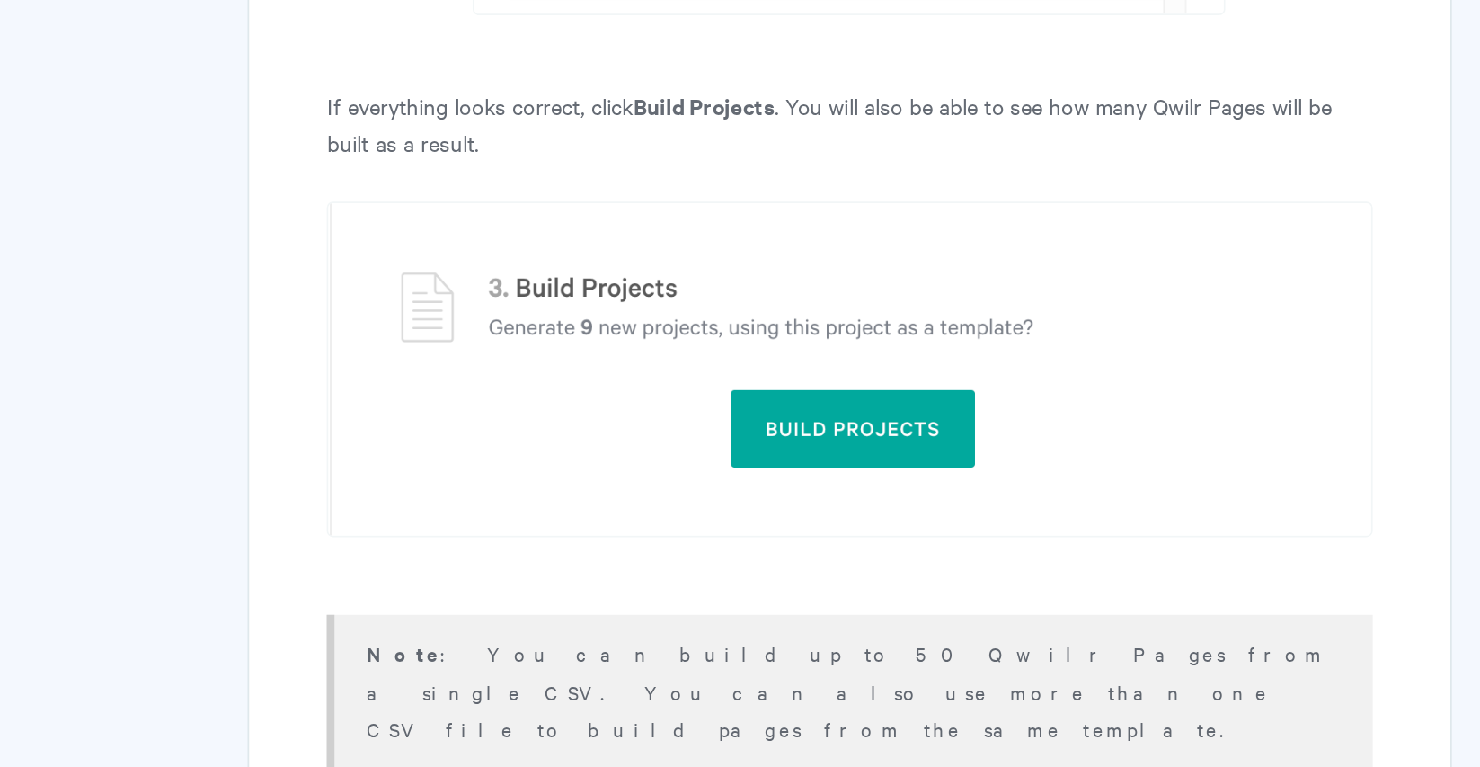
click at [574, 694] on p "You'll see the display on this page update once the pages have been created. No…" at bounding box center [876, 715] width 605 height 43
drag, startPoint x: 277, startPoint y: 336, endPoint x: 781, endPoint y: 334, distance: 504.1
click at [781, 694] on p "You'll see the display on this page update once the pages have been created. No…" at bounding box center [876, 715] width 605 height 43
drag, startPoint x: 258, startPoint y: 358, endPoint x: 541, endPoint y: 360, distance: 283.1
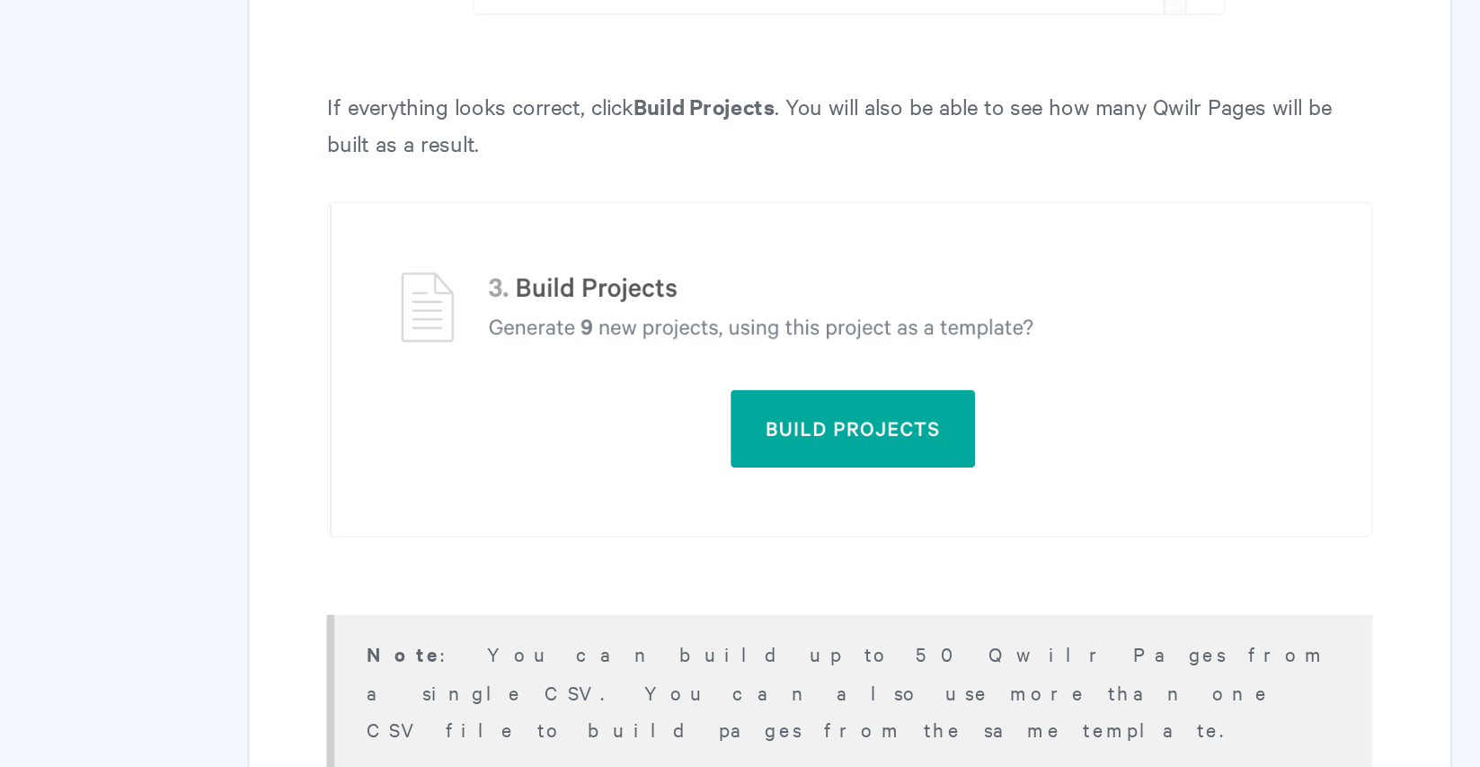
click at [574, 694] on p "You'll see the display on this page update once the pages have been created. No…" at bounding box center [876, 715] width 605 height 43
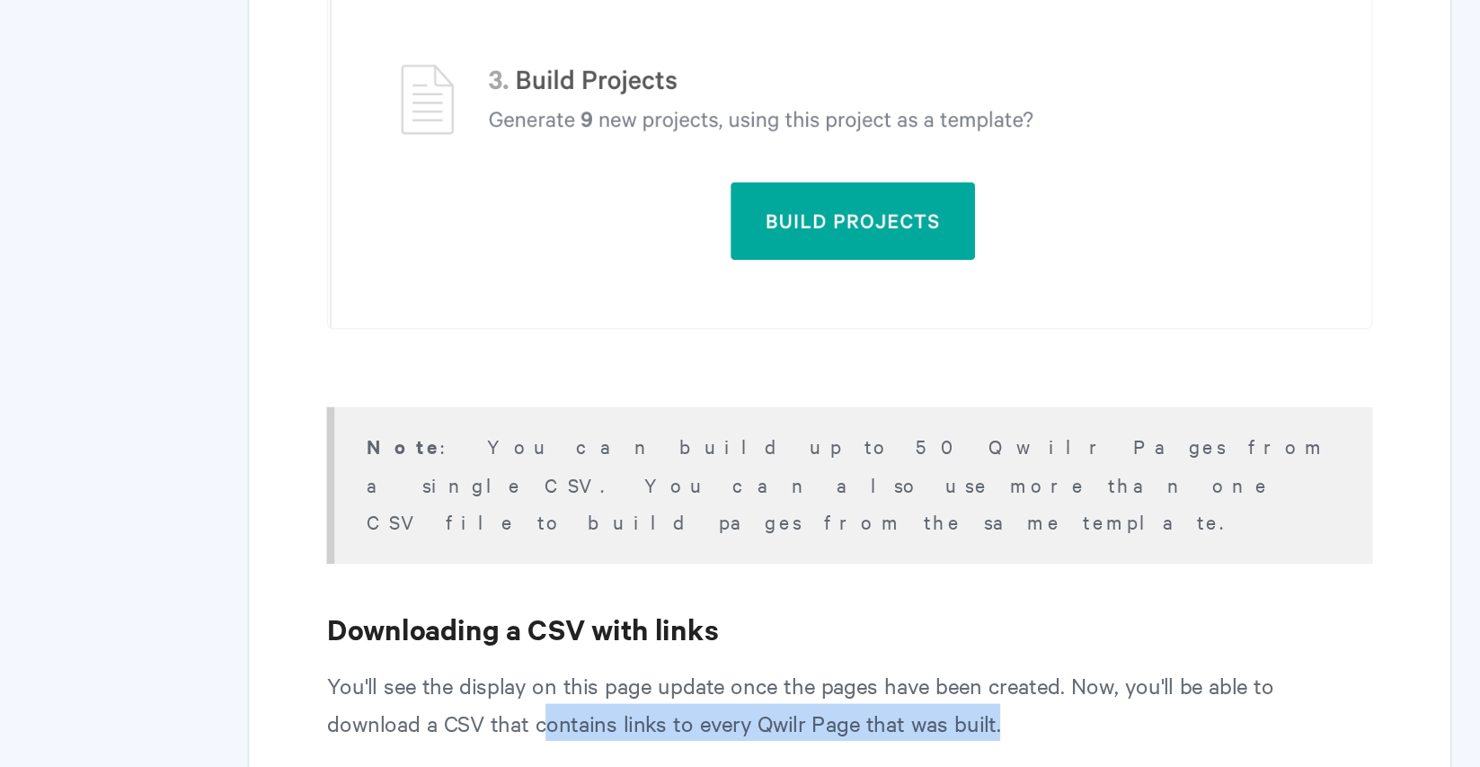
scroll to position [4526, 0]
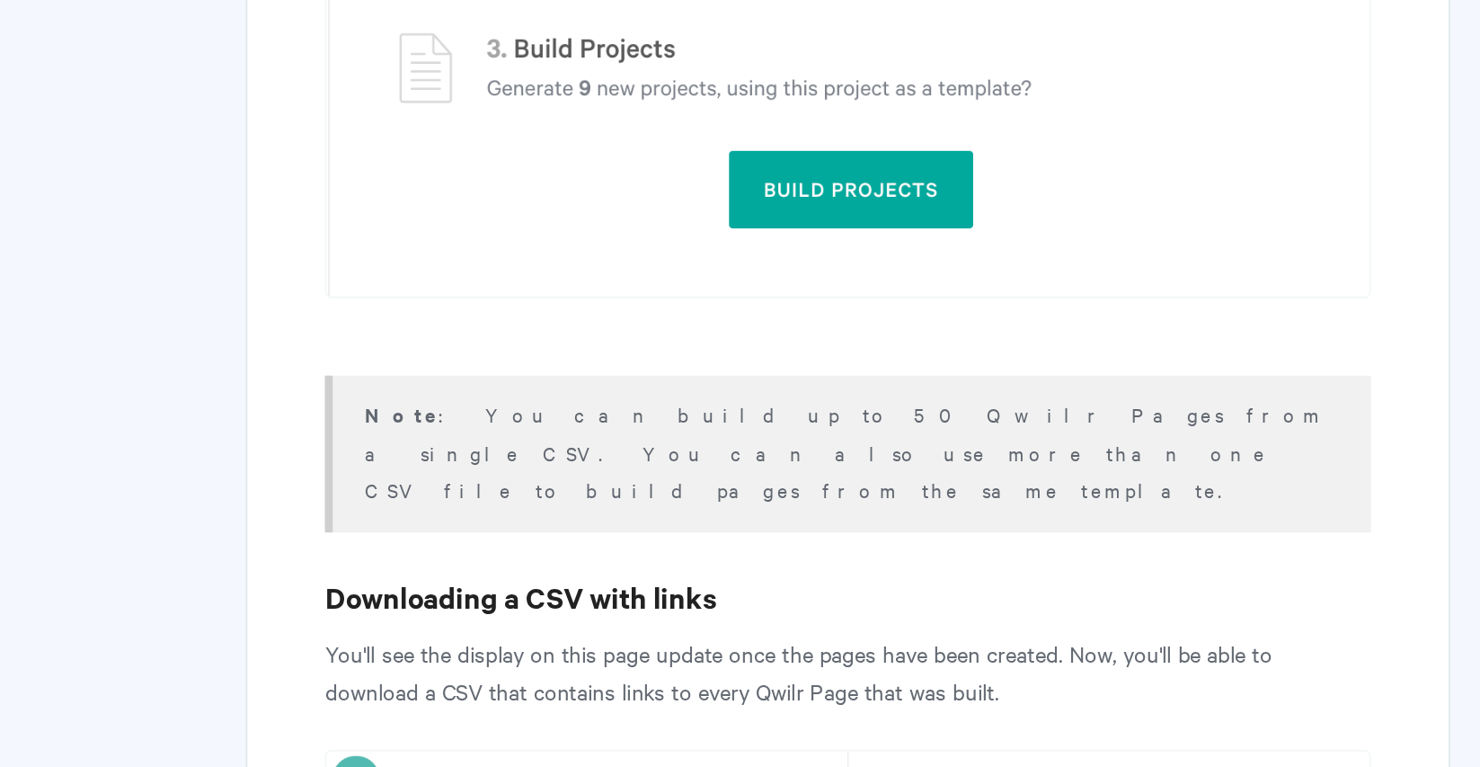
click at [574, 689] on p "You'll see the display on this page update once the pages have been created. No…" at bounding box center [876, 710] width 605 height 43
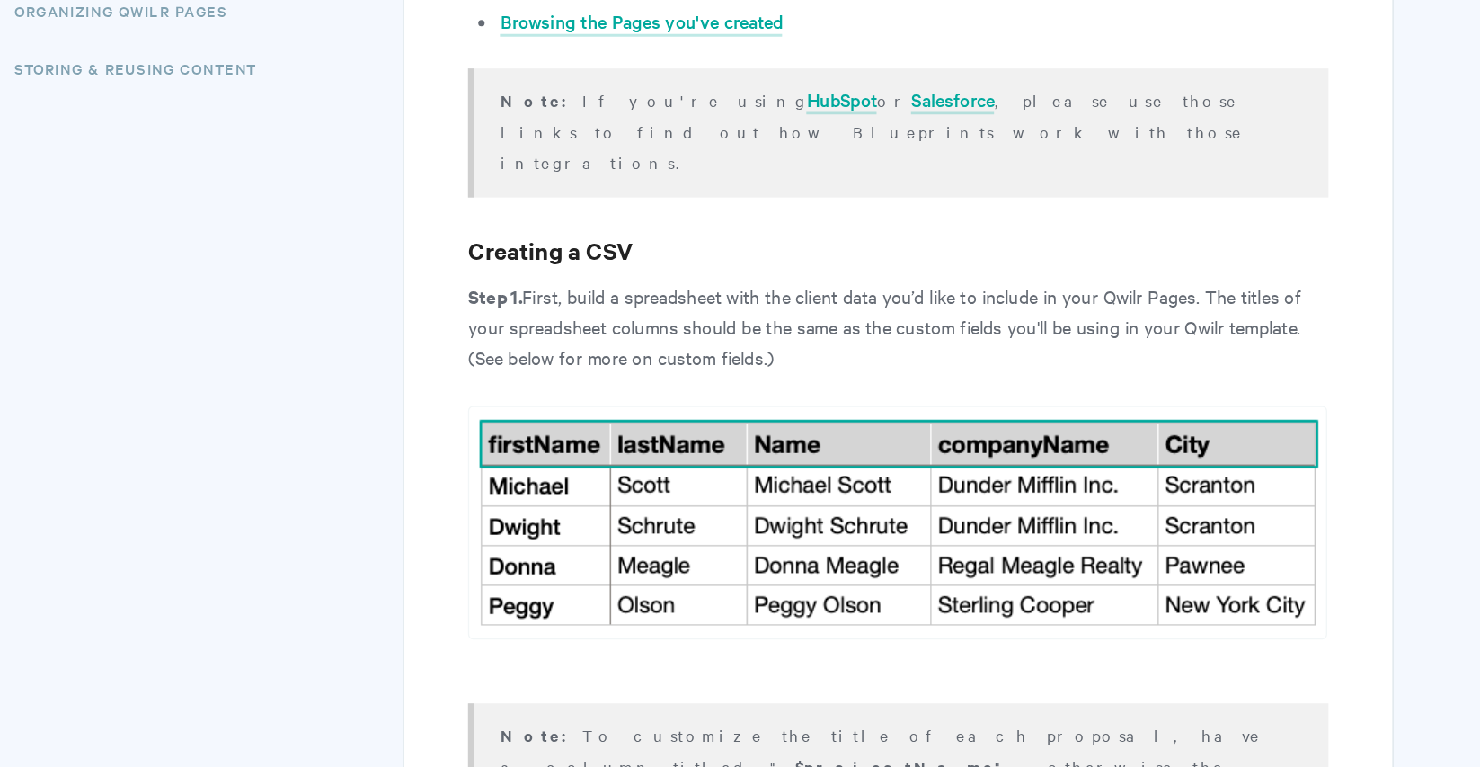
scroll to position [927, 0]
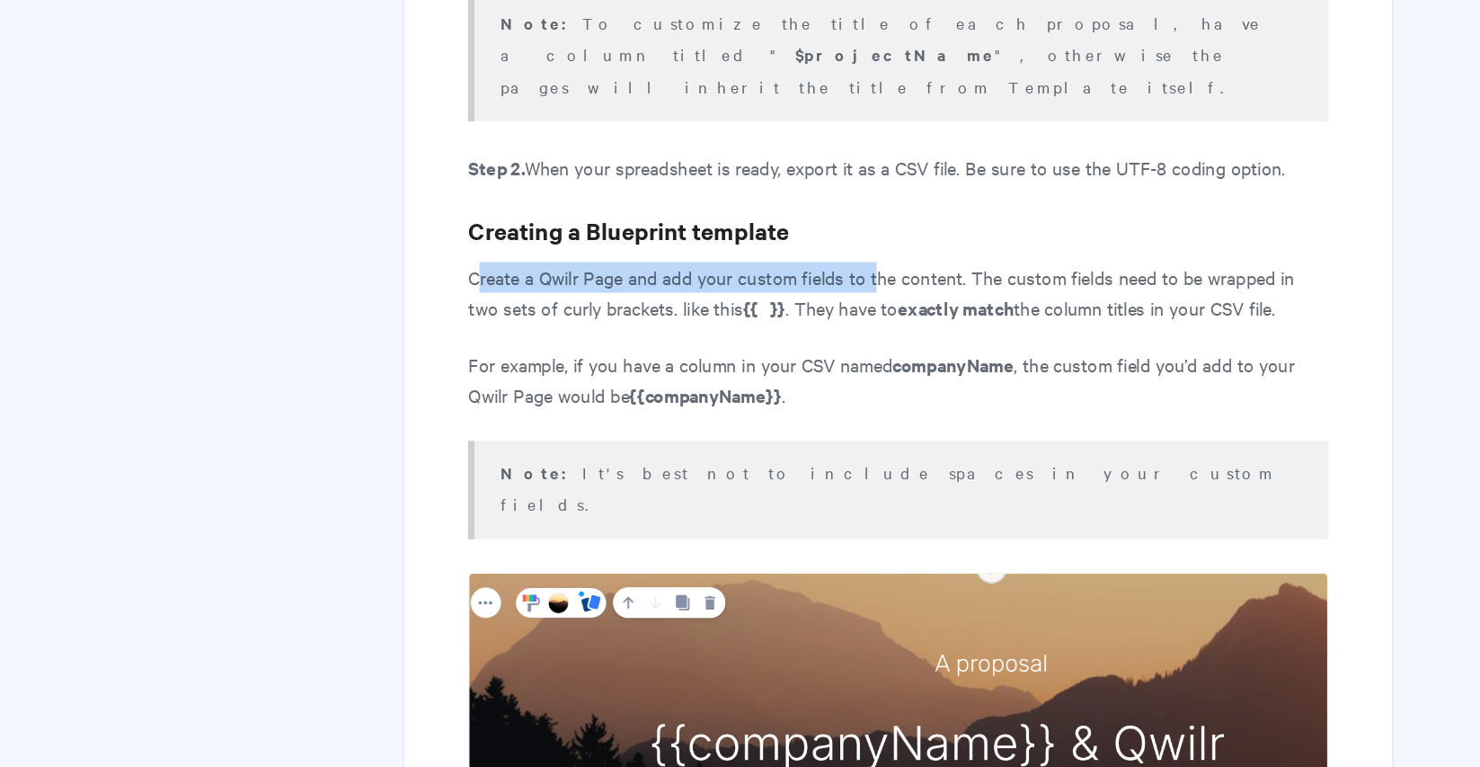
drag, startPoint x: 335, startPoint y: 151, endPoint x: 614, endPoint y: 143, distance: 278.7
click at [614, 412] on p "Create a Qwilr Page and add your custom fields to the content. The custom field…" at bounding box center [876, 433] width 605 height 43
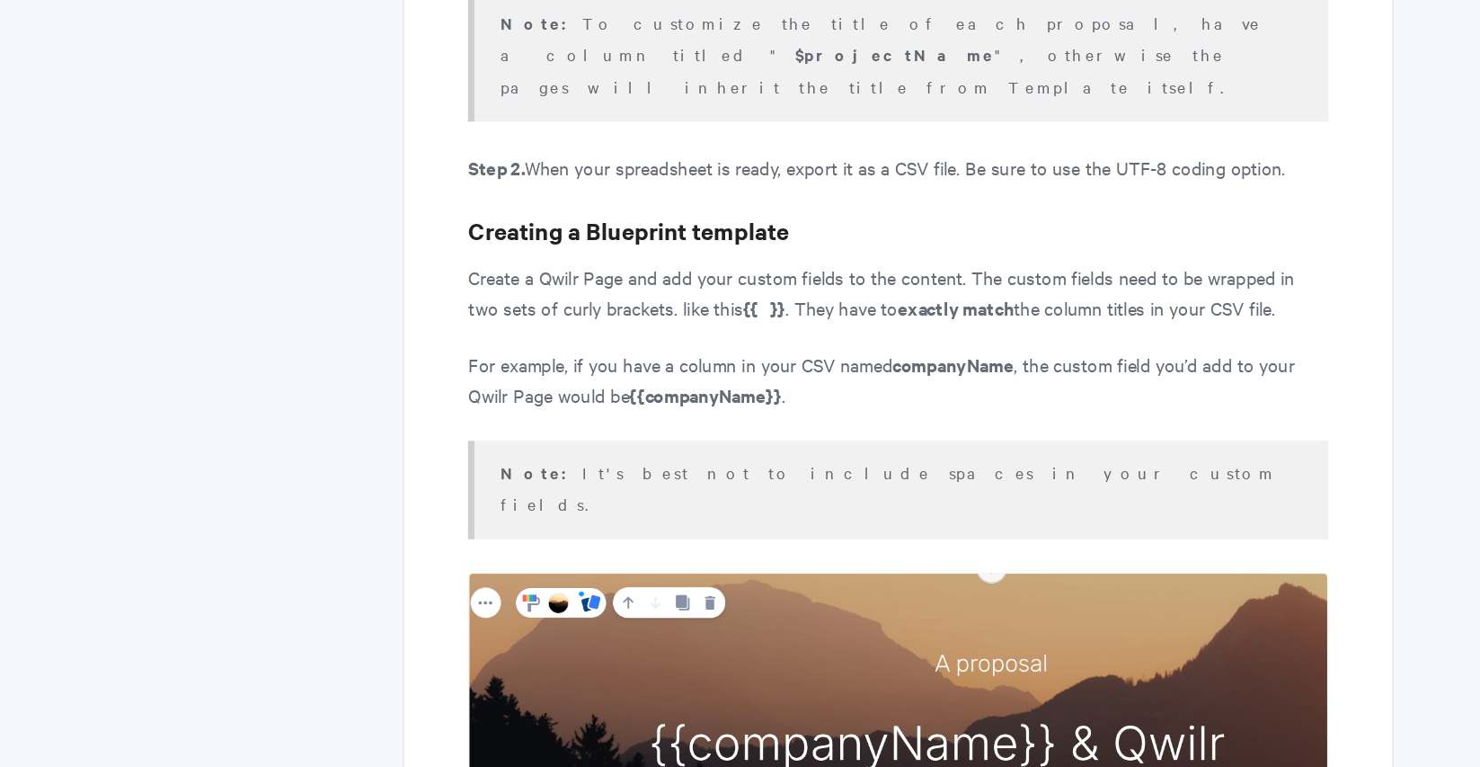
click at [671, 412] on p "Create a Qwilr Page and add your custom fields to the content. The custom field…" at bounding box center [876, 433] width 605 height 43
drag, startPoint x: 689, startPoint y: 148, endPoint x: 794, endPoint y: 147, distance: 105.1
click at [794, 412] on p "Create a Qwilr Page and add your custom fields to the content. The custom field…" at bounding box center [876, 433] width 605 height 43
drag, startPoint x: 335, startPoint y: 166, endPoint x: 501, endPoint y: 174, distance: 166.4
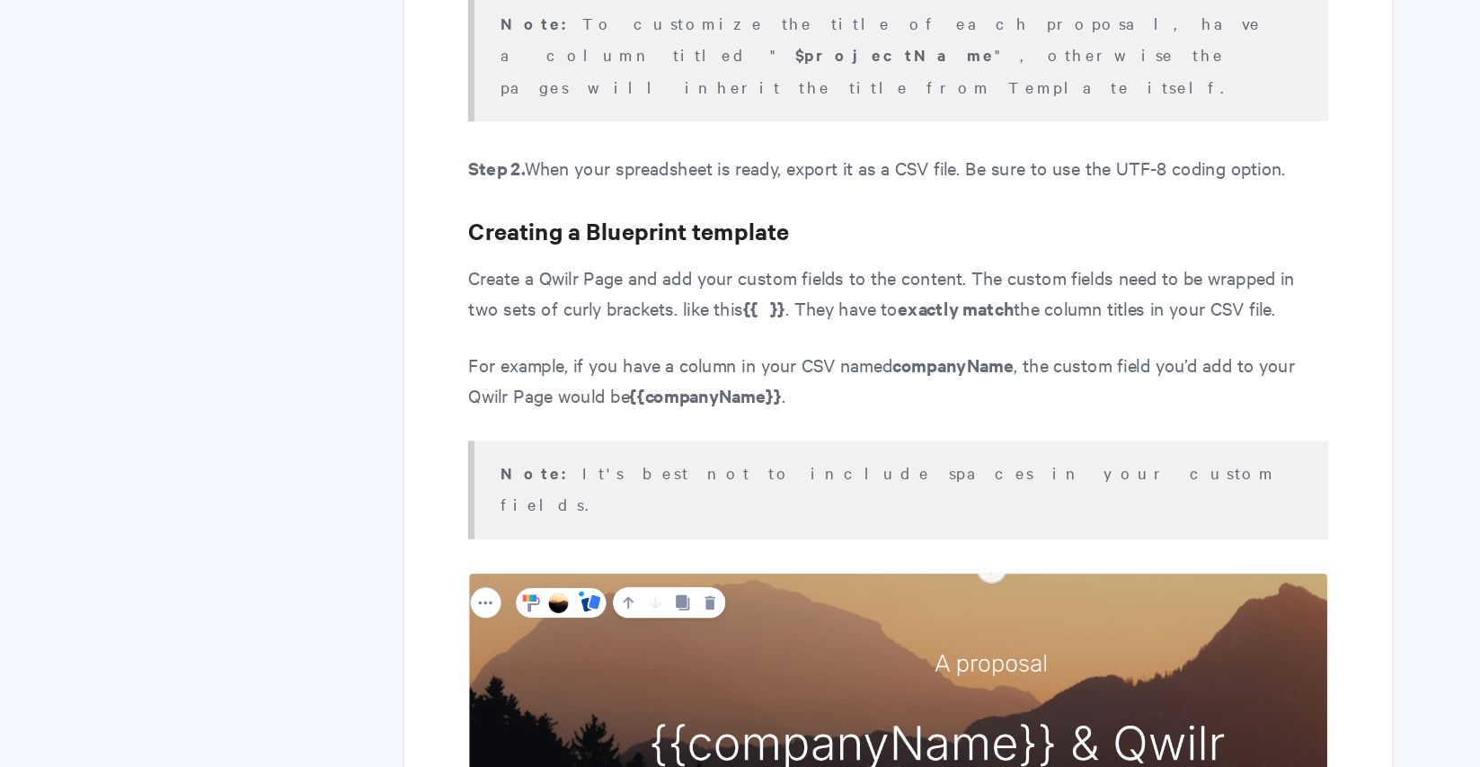
click at [574, 412] on p "Create a Qwilr Page and add your custom fields to the content. The custom field…" at bounding box center [876, 433] width 605 height 43
click at [591, 412] on p "Create a Qwilr Page and add your custom fields to the content. The custom field…" at bounding box center [876, 433] width 605 height 43
drag, startPoint x: 568, startPoint y: 171, endPoint x: 730, endPoint y: 176, distance: 161.8
click at [730, 412] on p "Create a Qwilr Page and add your custom fields to the content. The custom field…" at bounding box center [876, 433] width 605 height 43
click at [784, 412] on p "Create a Qwilr Page and add your custom fields to the content. The custom field…" at bounding box center [876, 433] width 605 height 43
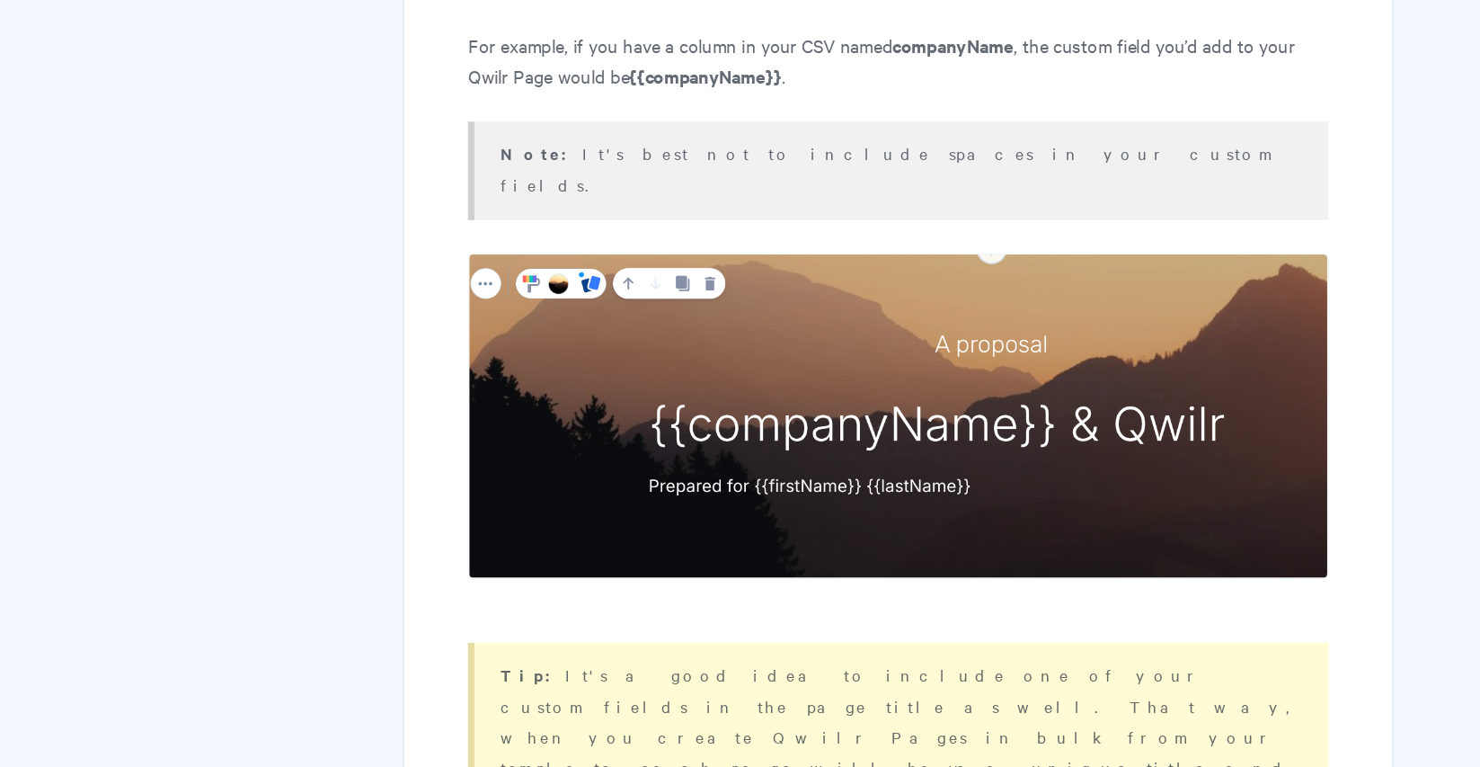
click at [583, 405] on img at bounding box center [876, 519] width 605 height 229
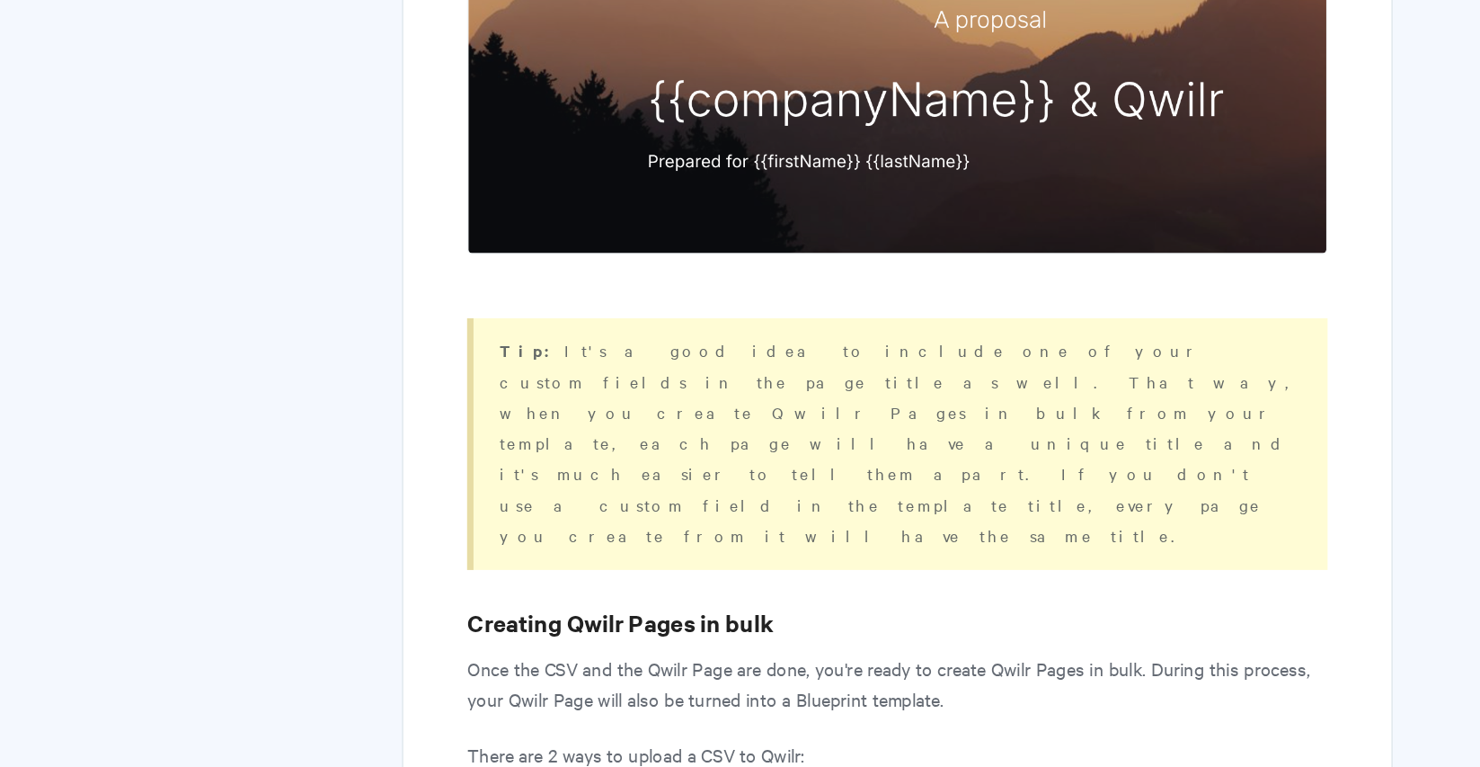
scroll to position [1380, 0]
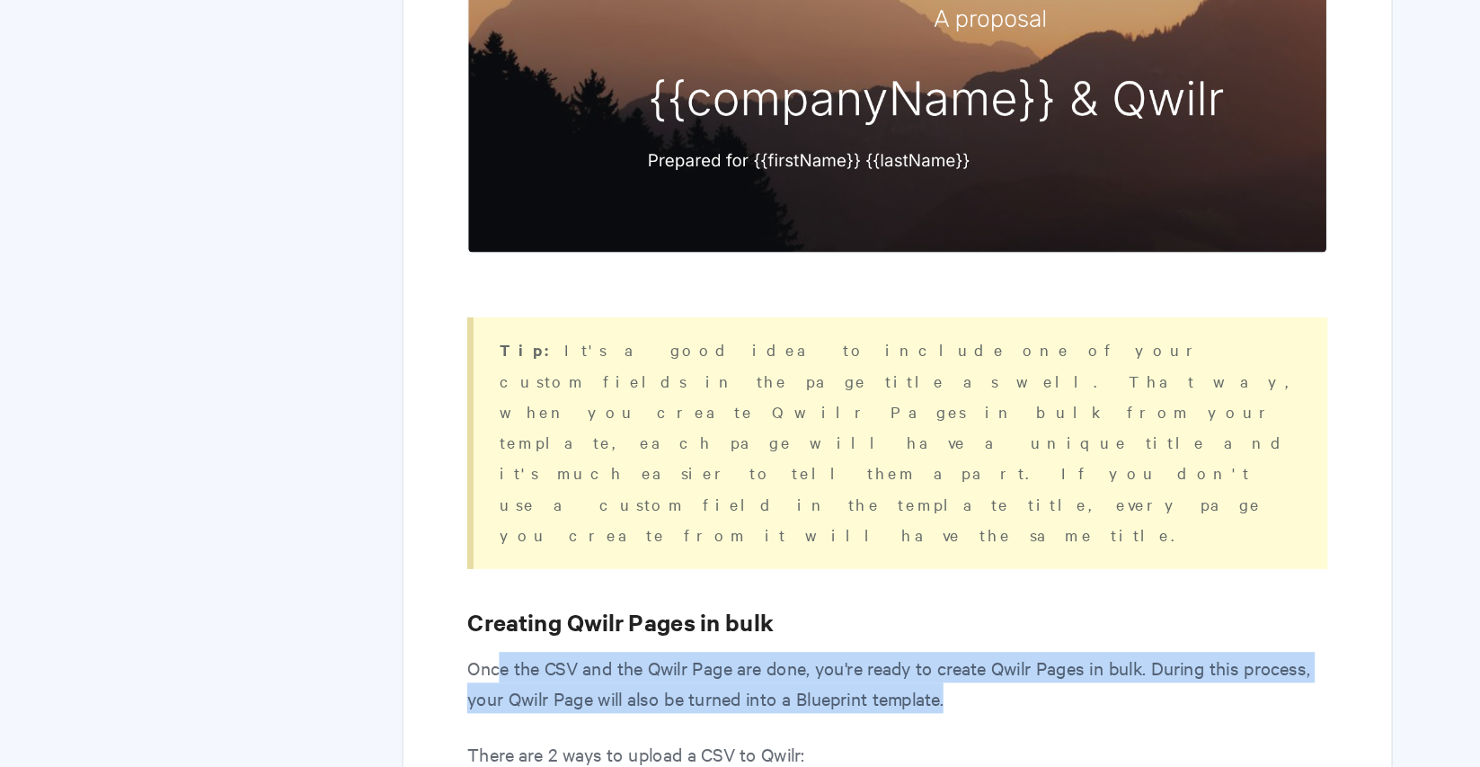
drag, startPoint x: 354, startPoint y: 315, endPoint x: 686, endPoint y: 329, distance: 331.9
click at [686, 686] on p "Once the CSV and the Qwilr Page are done, you're ready to create Qwilr Pages in…" at bounding box center [876, 707] width 605 height 43
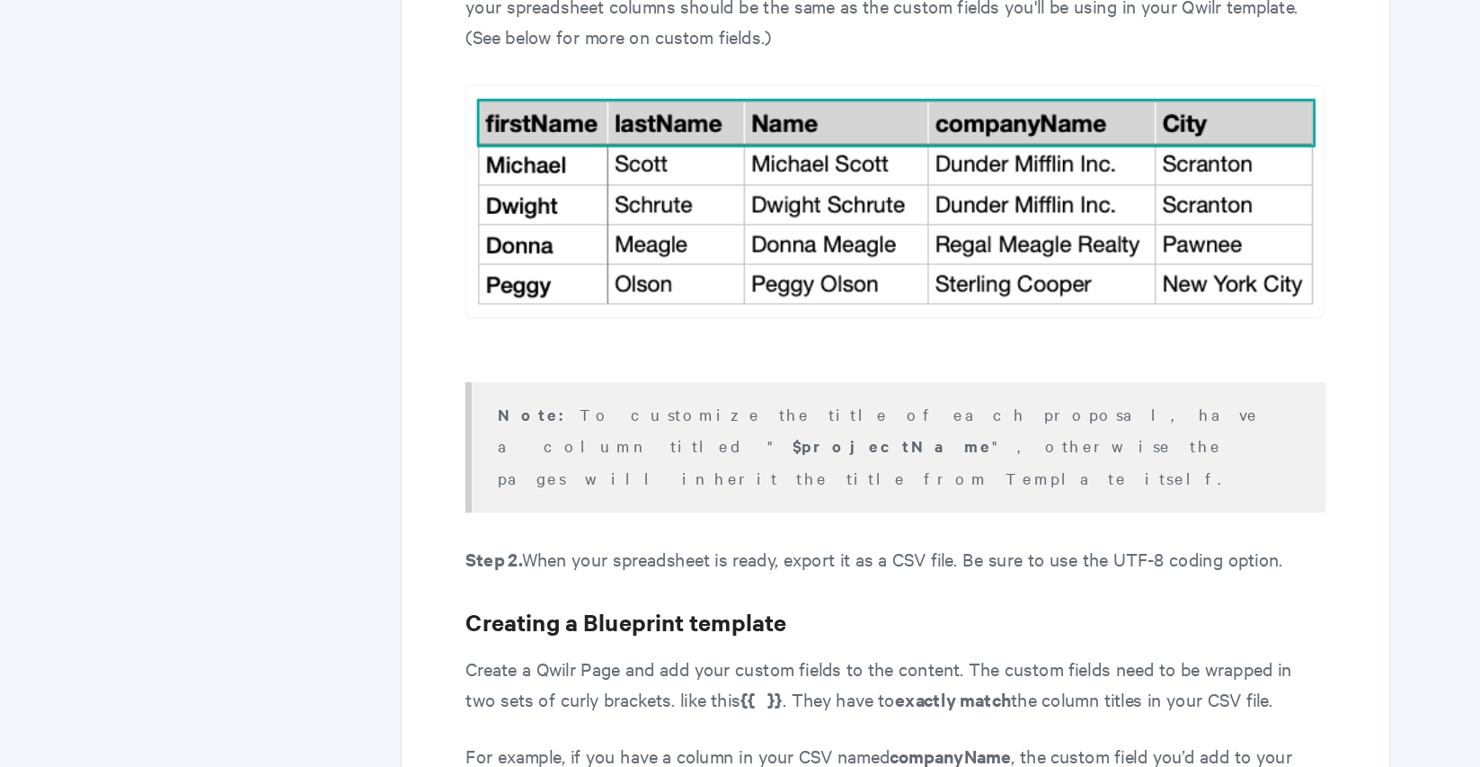
scroll to position [968, 0]
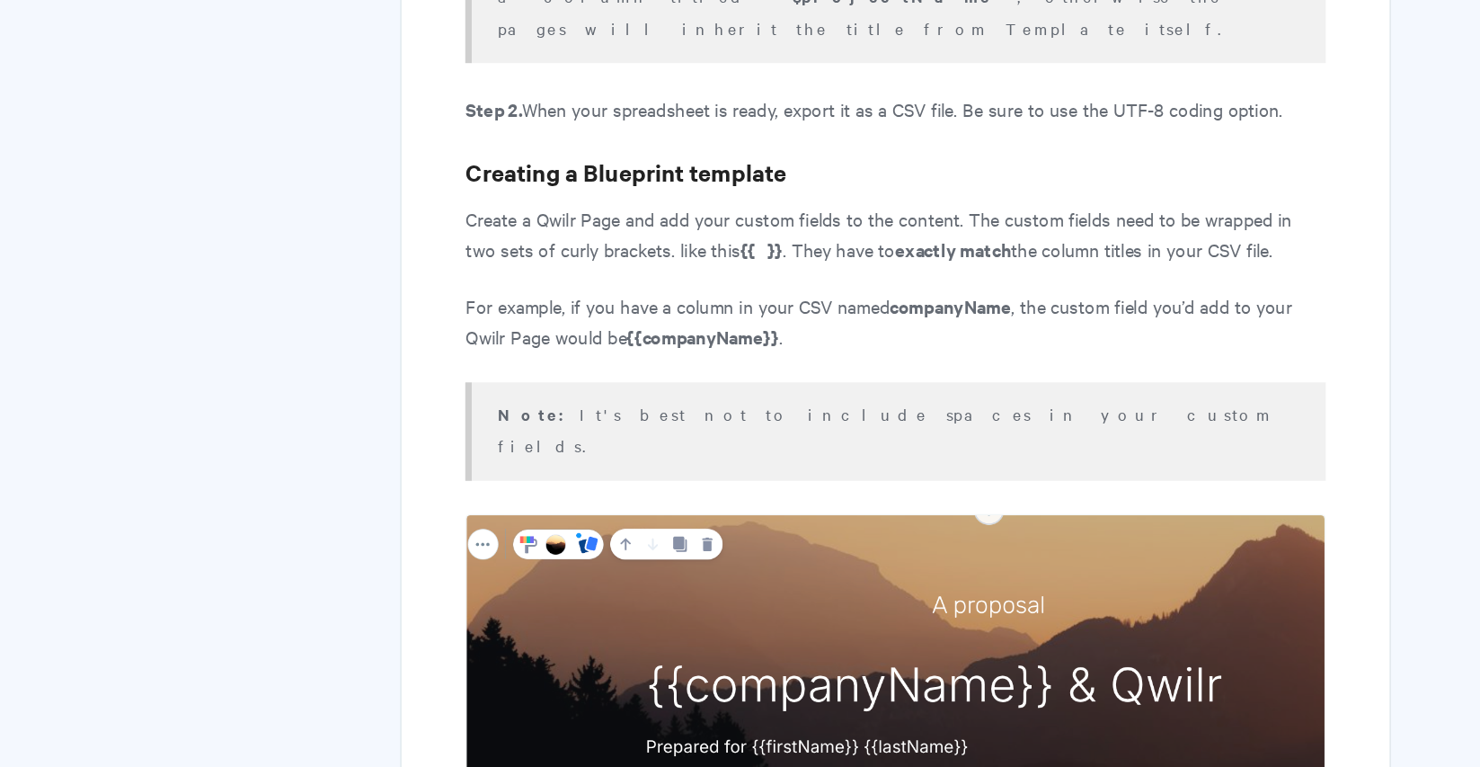
drag, startPoint x: 403, startPoint y: 245, endPoint x: 634, endPoint y: 245, distance: 230.1
click at [634, 507] on p "Note: It's best not to include spaces in your custom fields." at bounding box center [877, 529] width 560 height 44
drag, startPoint x: 557, startPoint y: 189, endPoint x: 441, endPoint y: 187, distance: 115.9
click at [574, 431] on p "For example, if you have a column in your CSV named companyName , the custom fi…" at bounding box center [876, 452] width 605 height 43
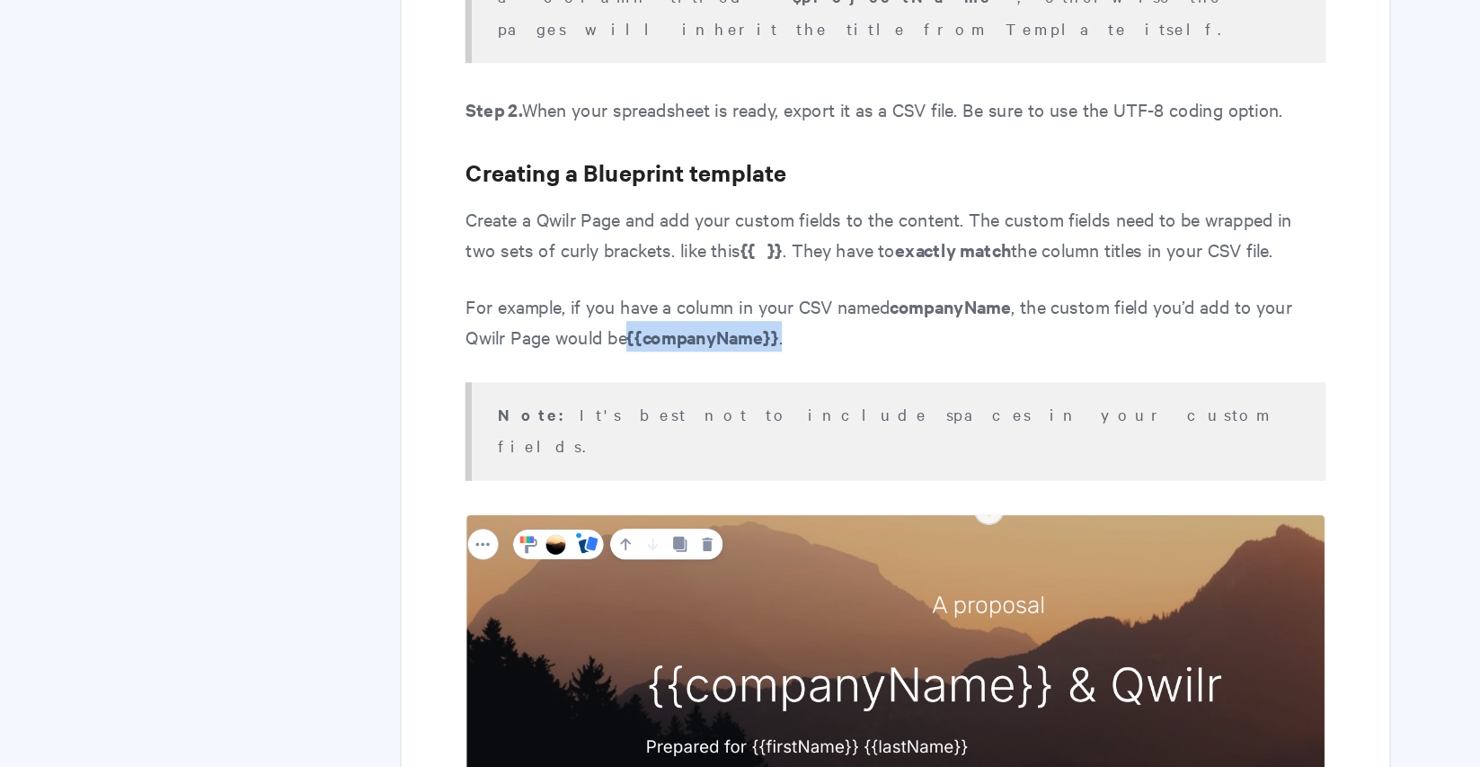
copy p "{{companyName}} ."
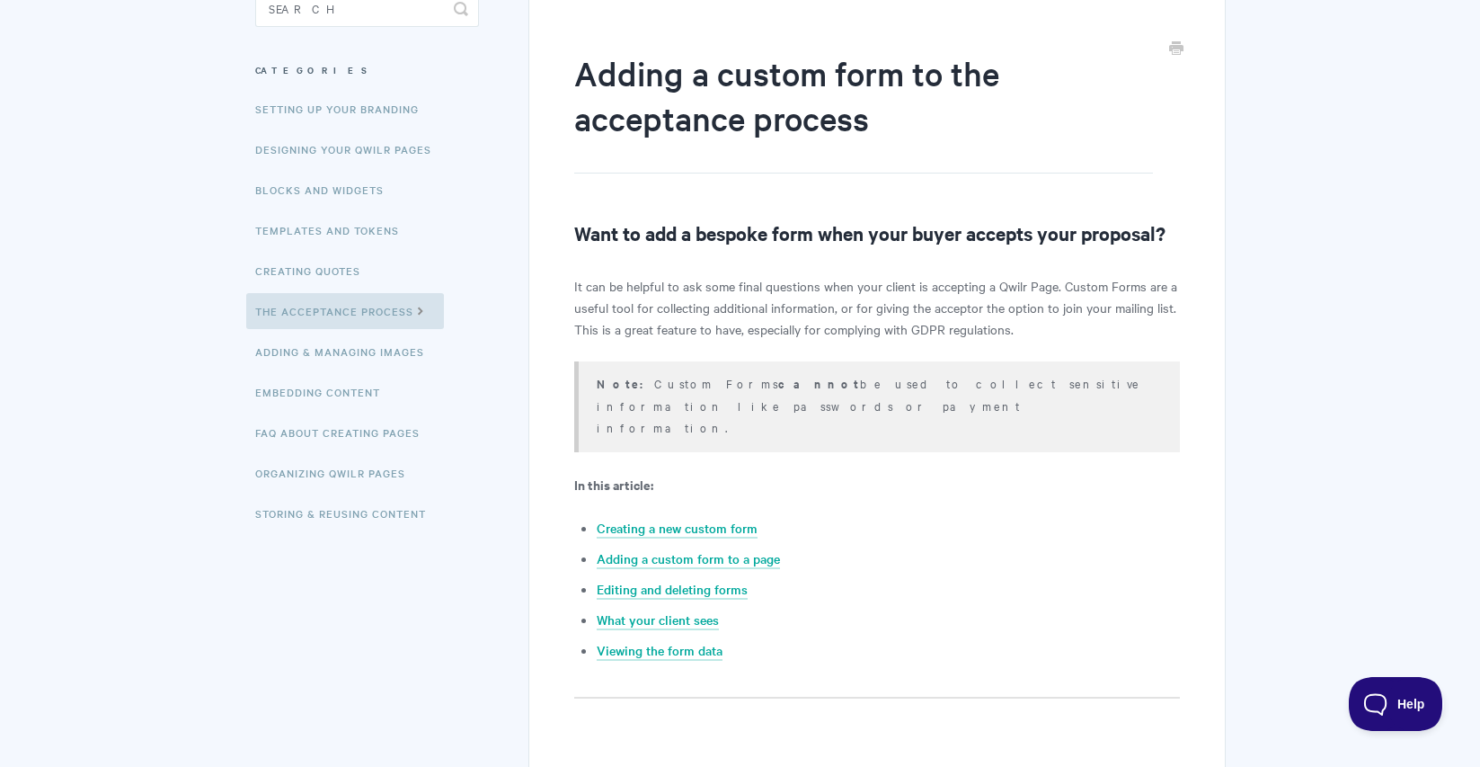
scroll to position [32, 0]
